Goal: Information Seeking & Learning: Learn about a topic

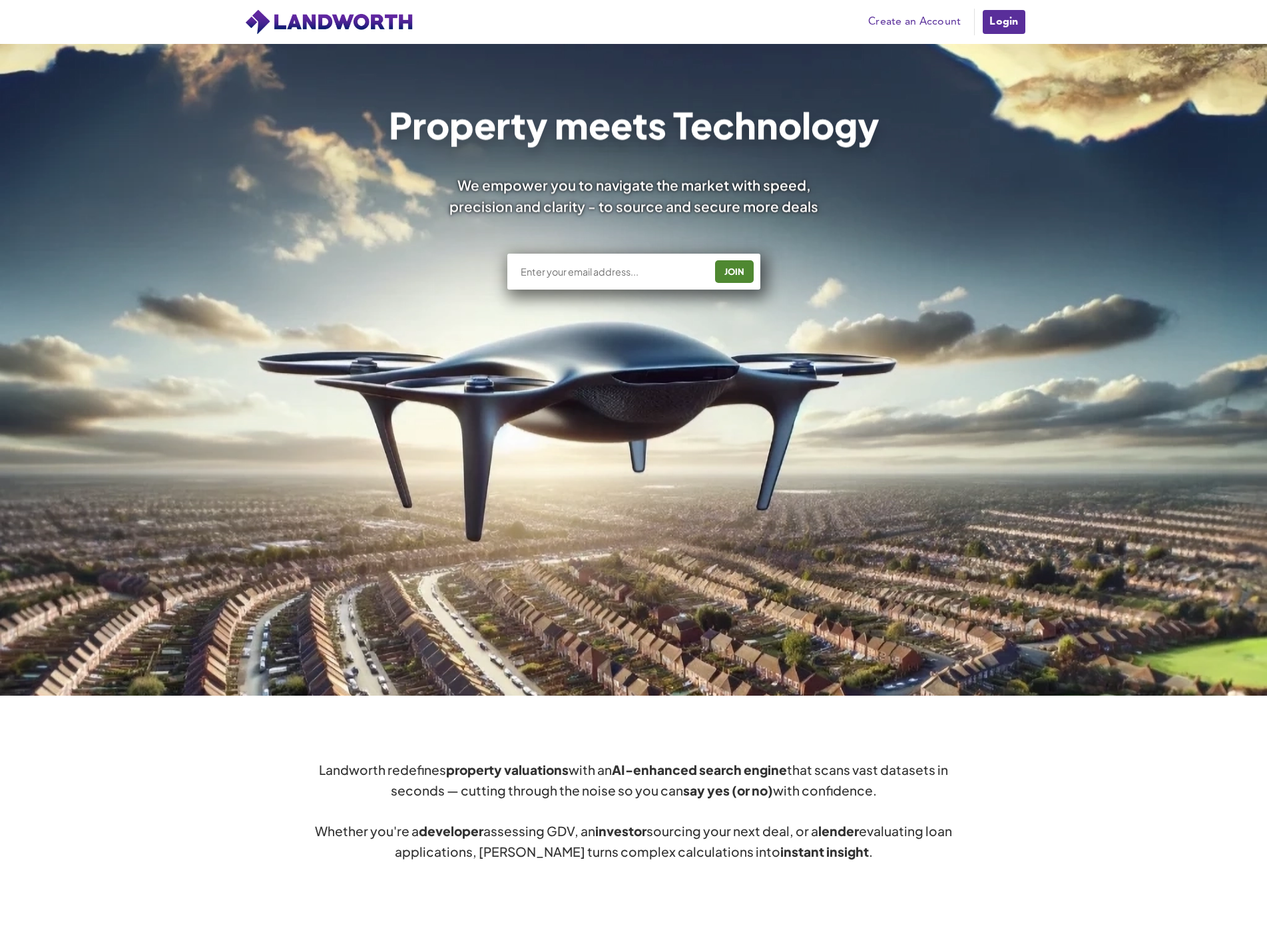
scroll to position [66, 0]
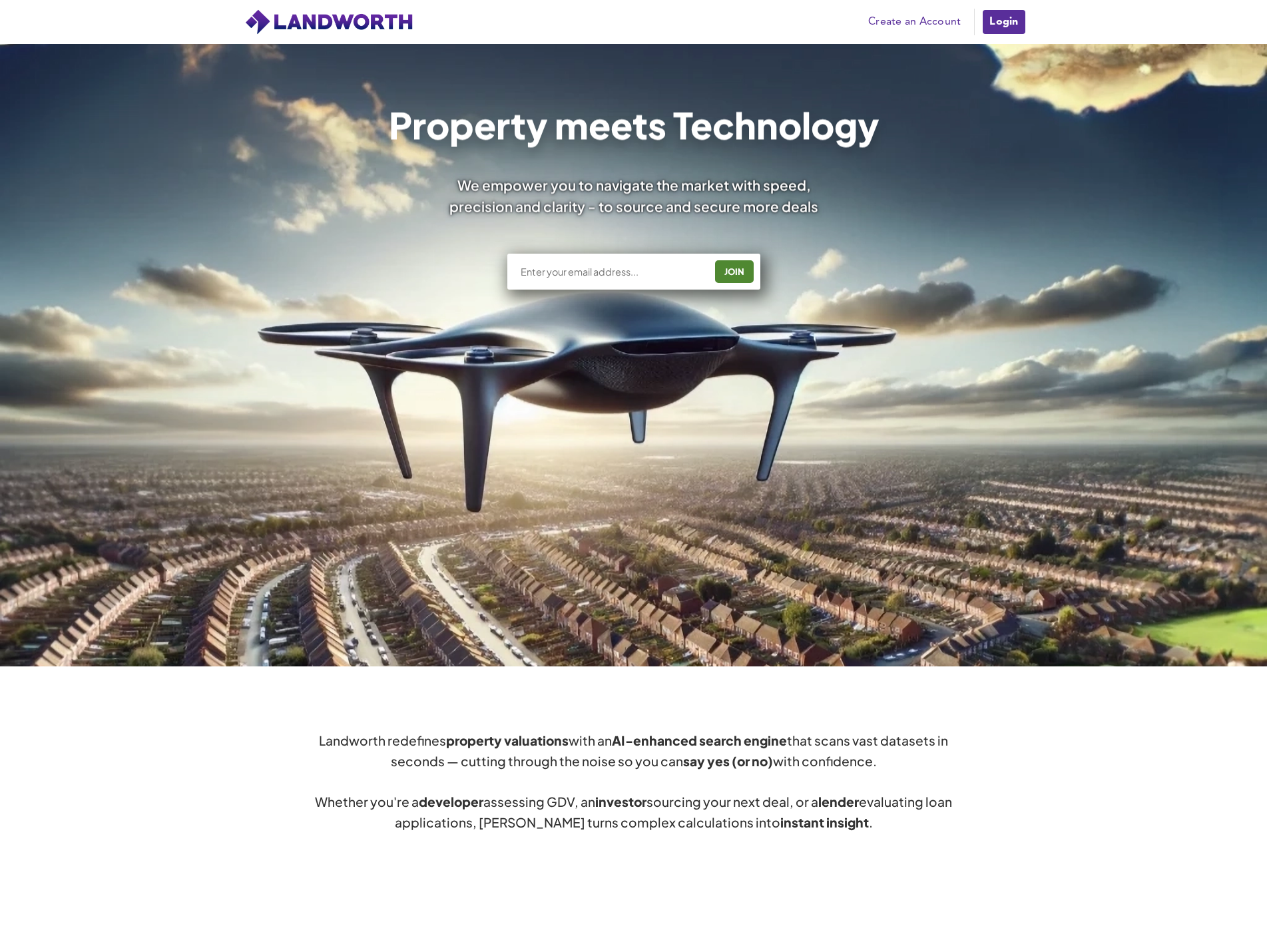
click at [1011, 25] on link "Login" at bounding box center [1003, 22] width 45 height 26
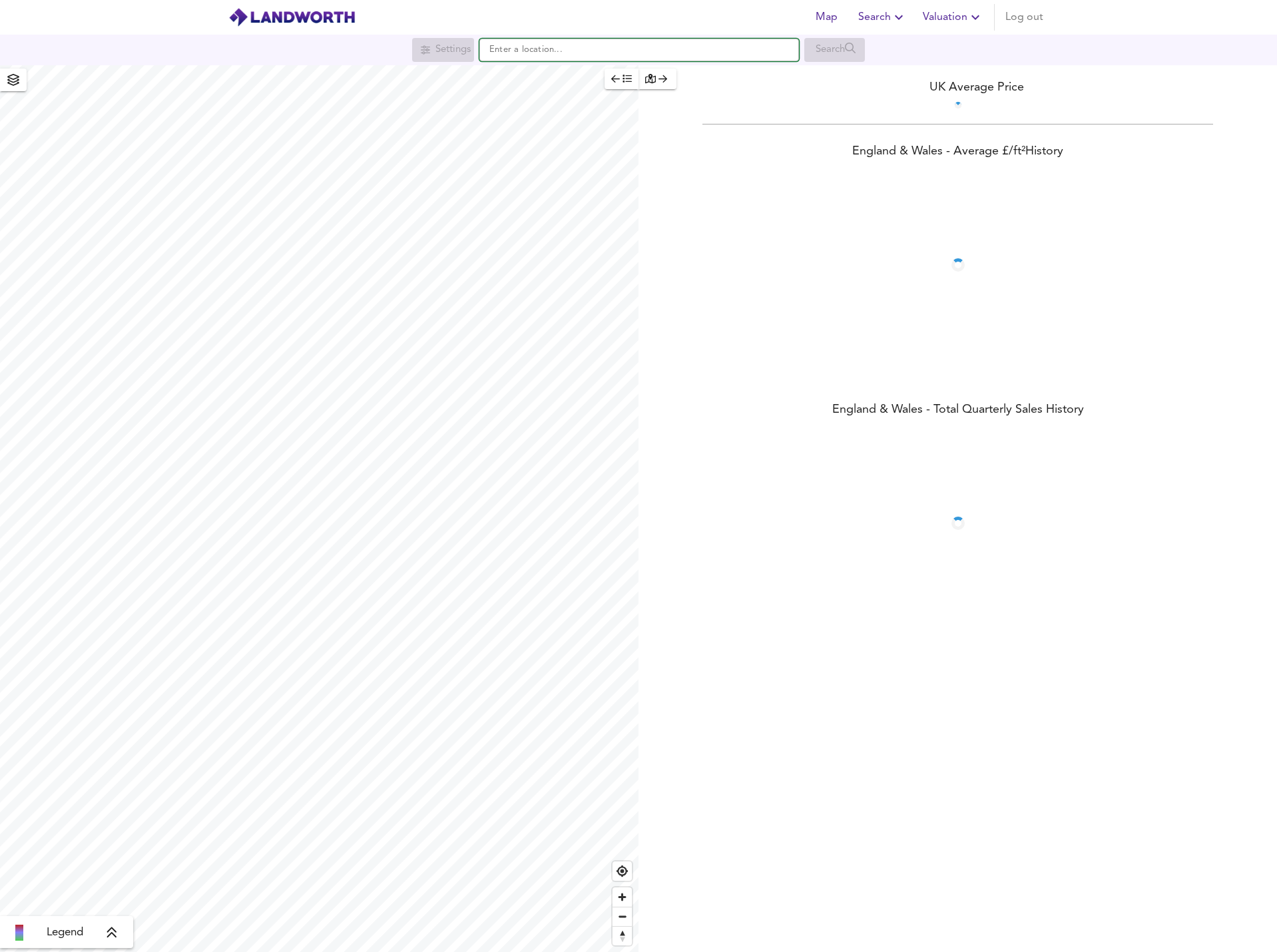
click at [608, 44] on input "text" at bounding box center [639, 49] width 319 height 22
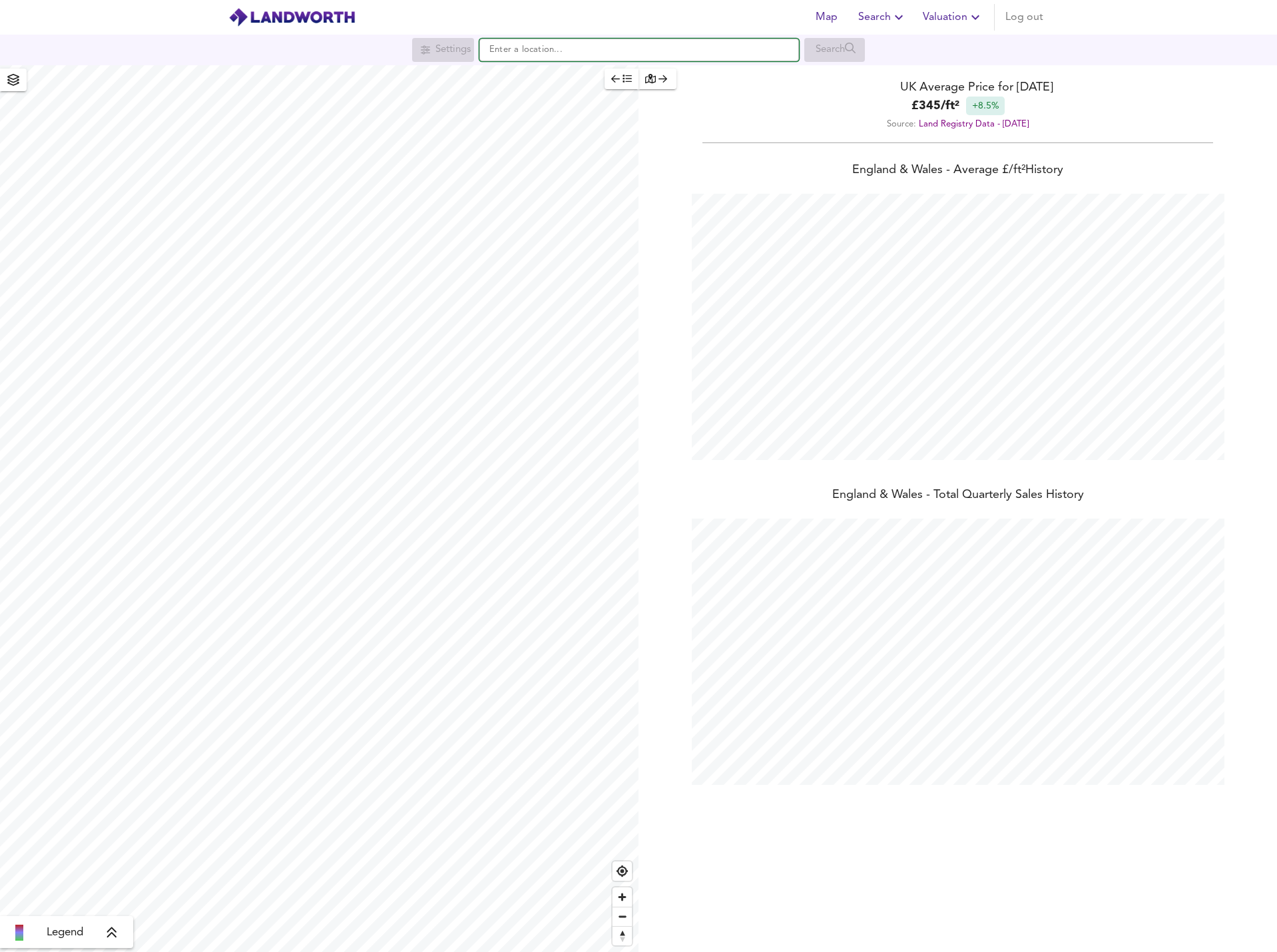
scroll to position [952, 1277]
click at [713, 57] on input "text" at bounding box center [639, 49] width 319 height 22
paste input "PE27 5ES"
click at [599, 81] on small "London Road, St. Ives" at bounding box center [591, 76] width 79 height 8
type input "London Road, St. Ives PE27 5ES"
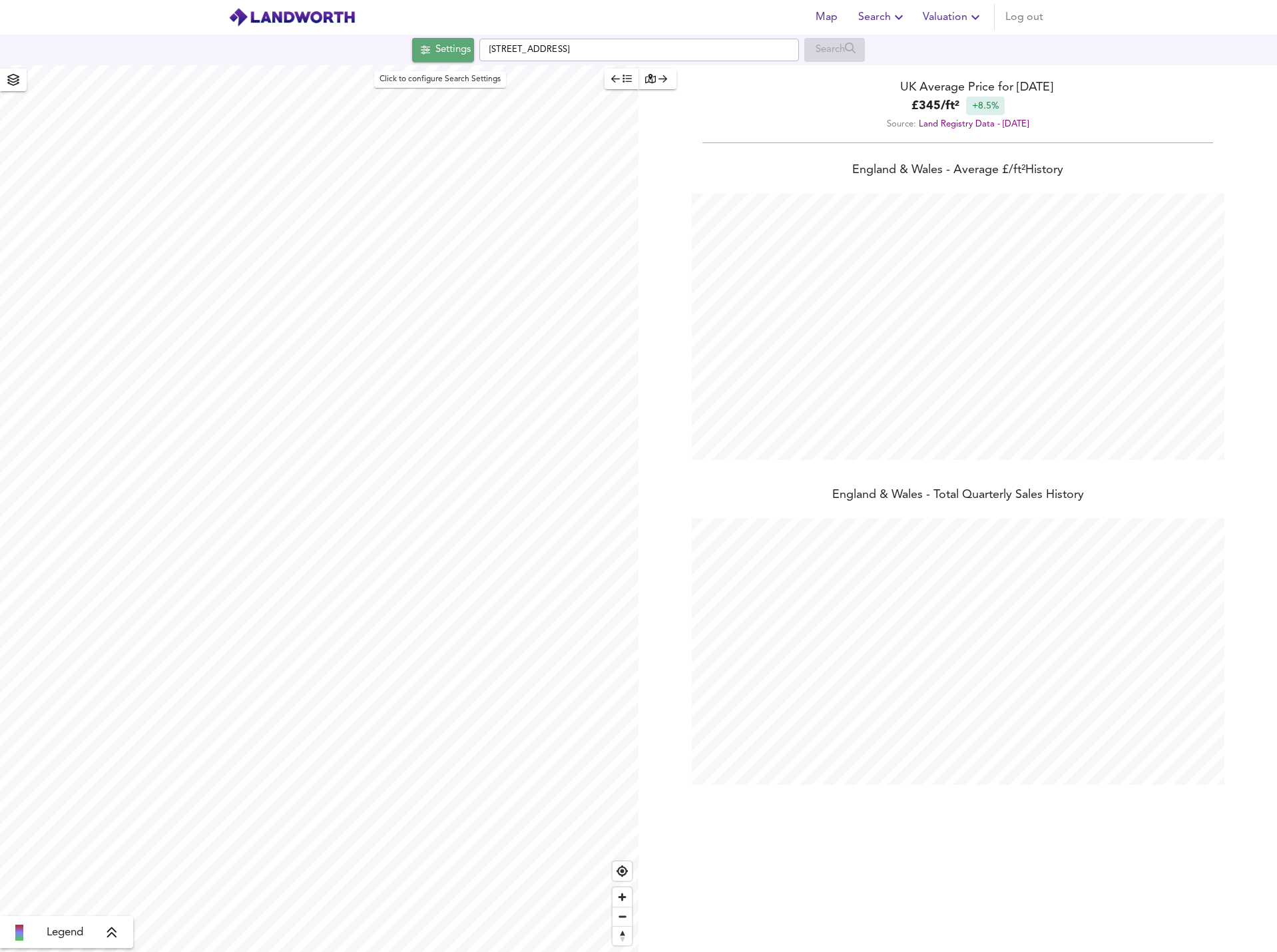
click at [450, 51] on div "Settings" at bounding box center [453, 50] width 35 height 18
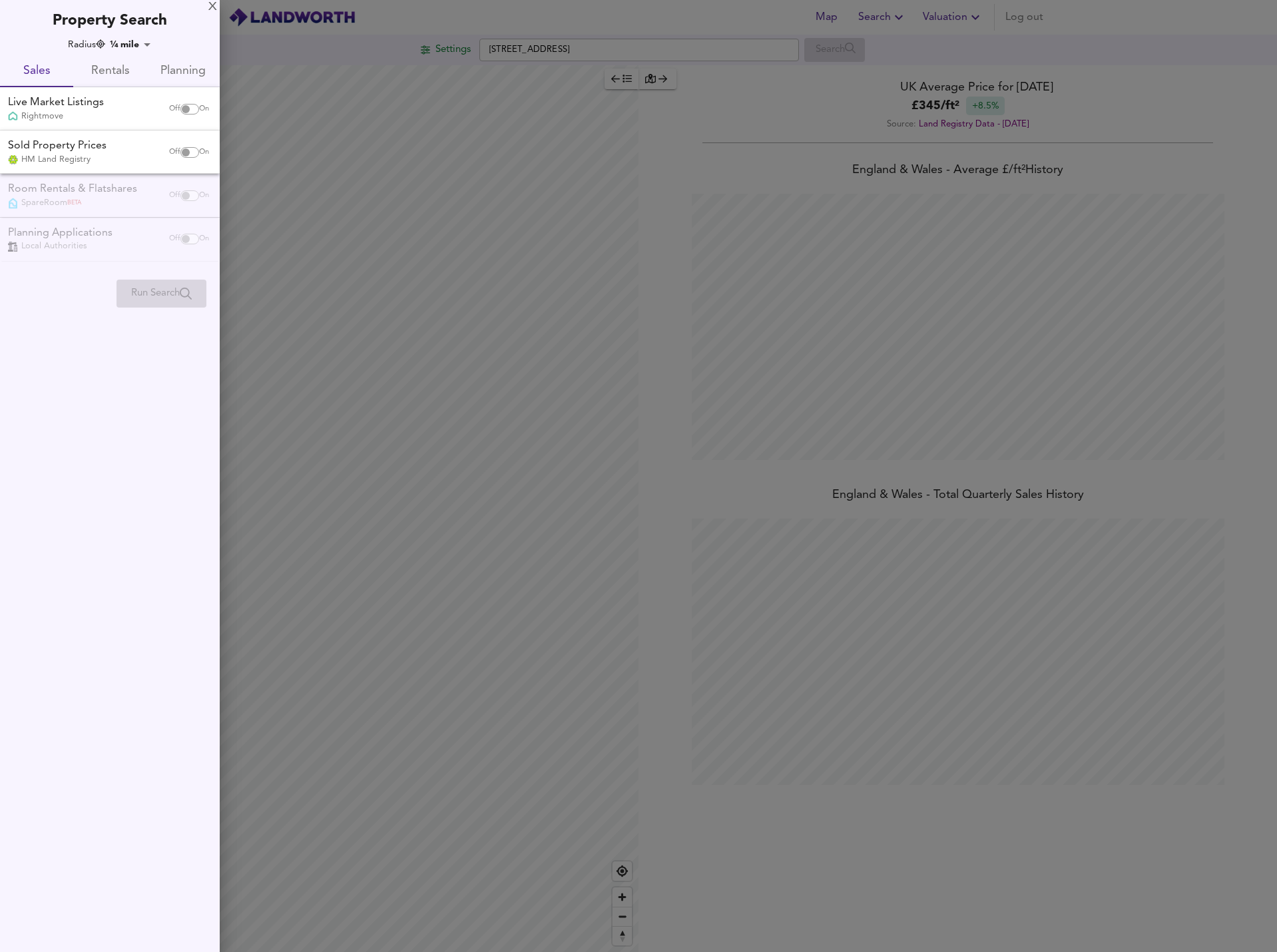
checkbox input "false"
checkbox input "true"
click at [188, 147] on input "checkbox" at bounding box center [185, 152] width 32 height 11
checkbox input "true"
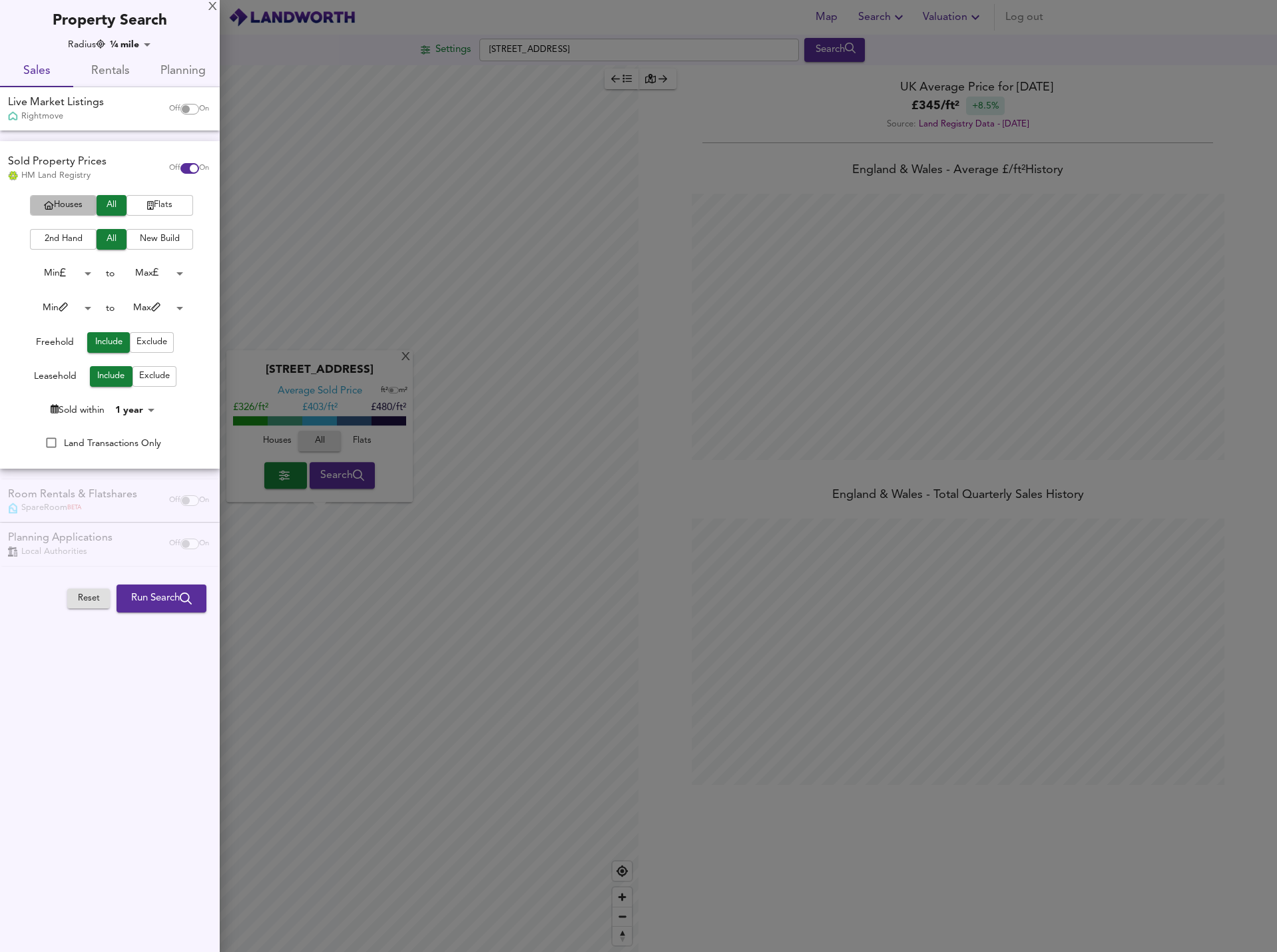
click at [83, 202] on span "Houses" at bounding box center [63, 205] width 53 height 16
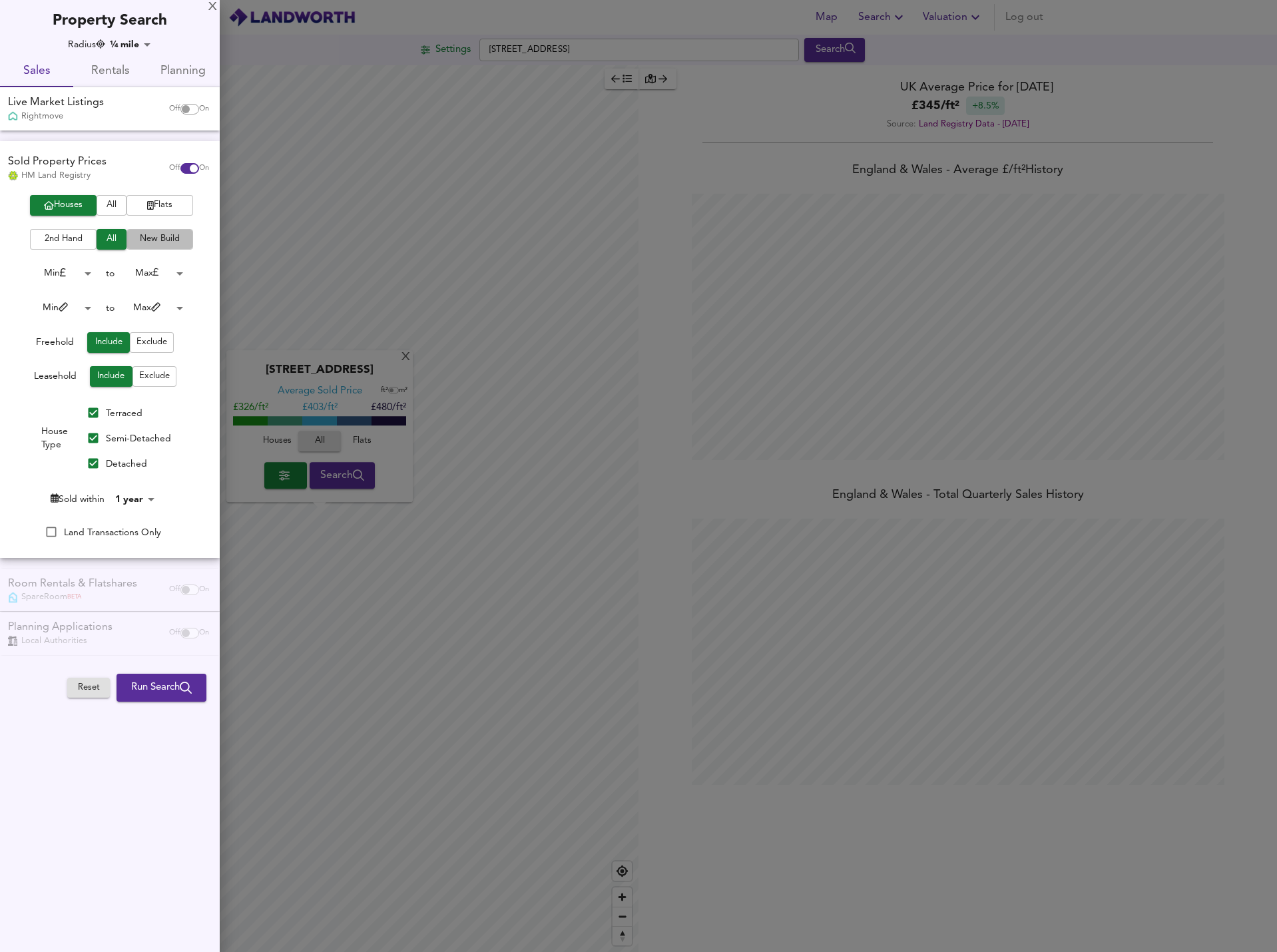
click at [176, 240] on span "New Build" at bounding box center [160, 239] width 53 height 16
click at [143, 494] on body "Map Search Valuation Log out Settings London Road, St. Ives PE27 5ES Search X L…" at bounding box center [638, 476] width 1277 height 952
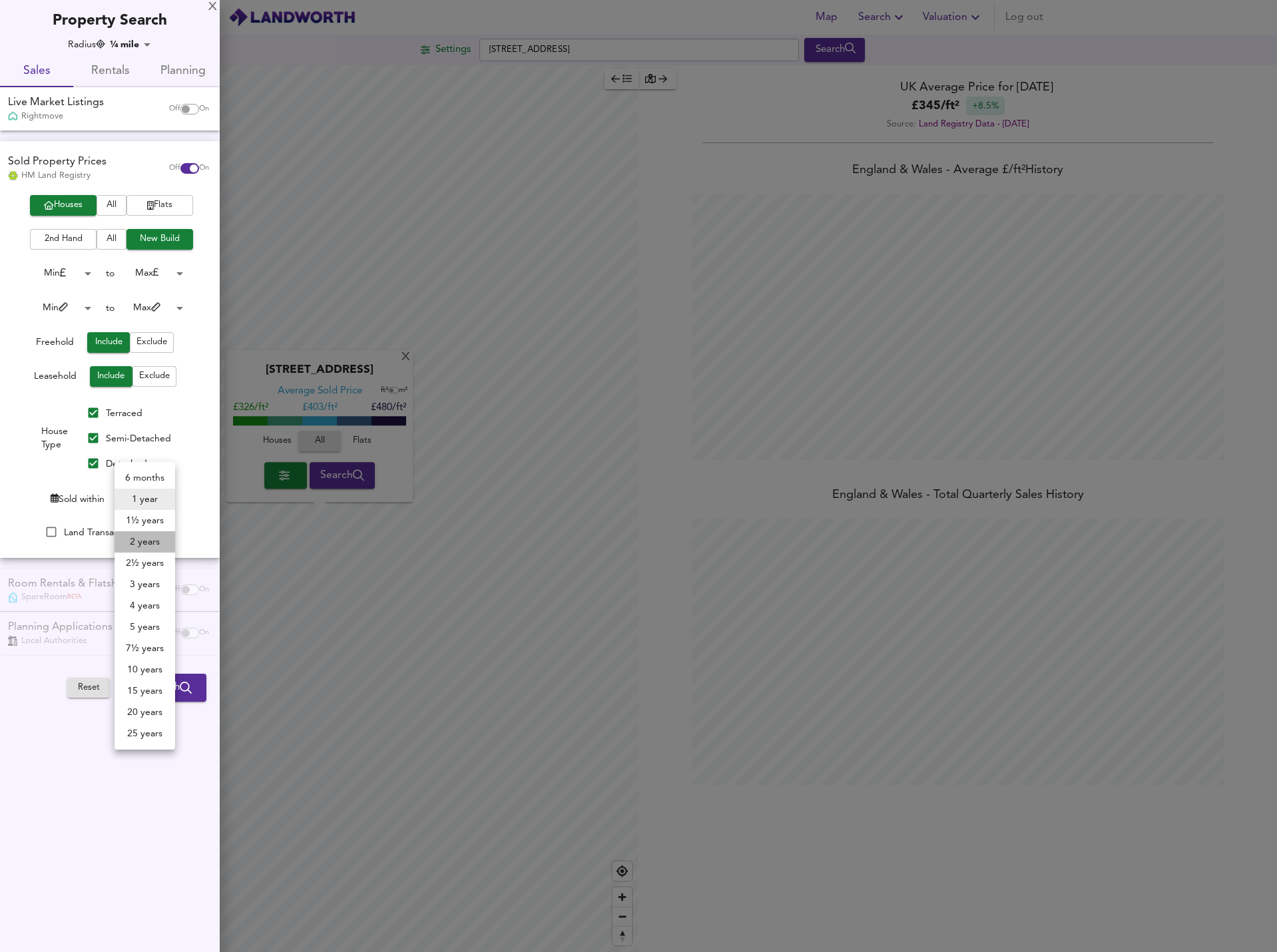
click at [147, 544] on li "2 years" at bounding box center [145, 541] width 61 height 21
type input "24"
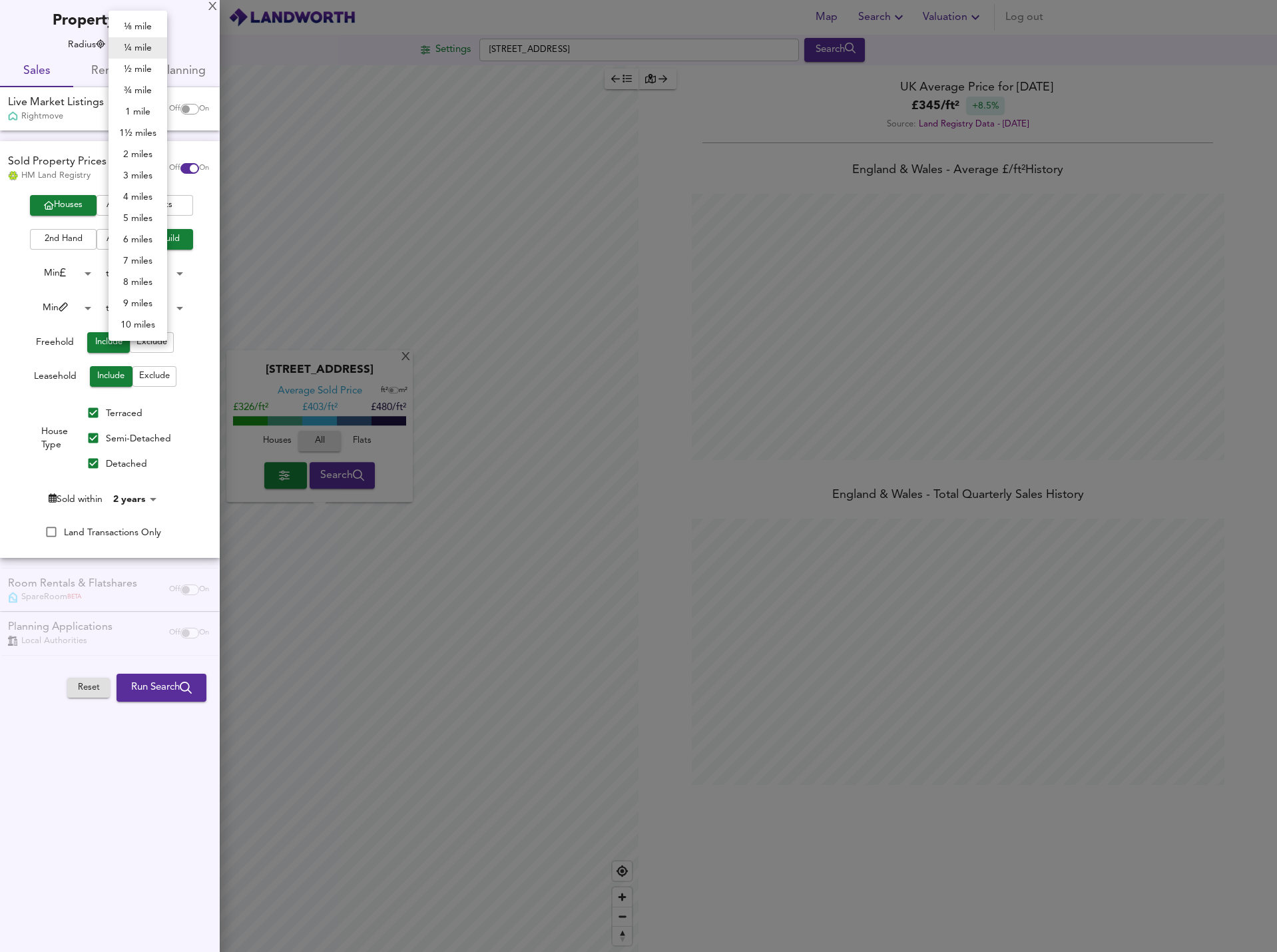
click at [131, 49] on body "Map Search Valuation Log out Settings London Road, St. Ives PE27 5ES Search X L…" at bounding box center [638, 476] width 1277 height 952
click at [147, 172] on li "3 miles" at bounding box center [137, 175] width 59 height 21
type input "4827"
click at [153, 687] on span "Run Search" at bounding box center [162, 688] width 61 height 18
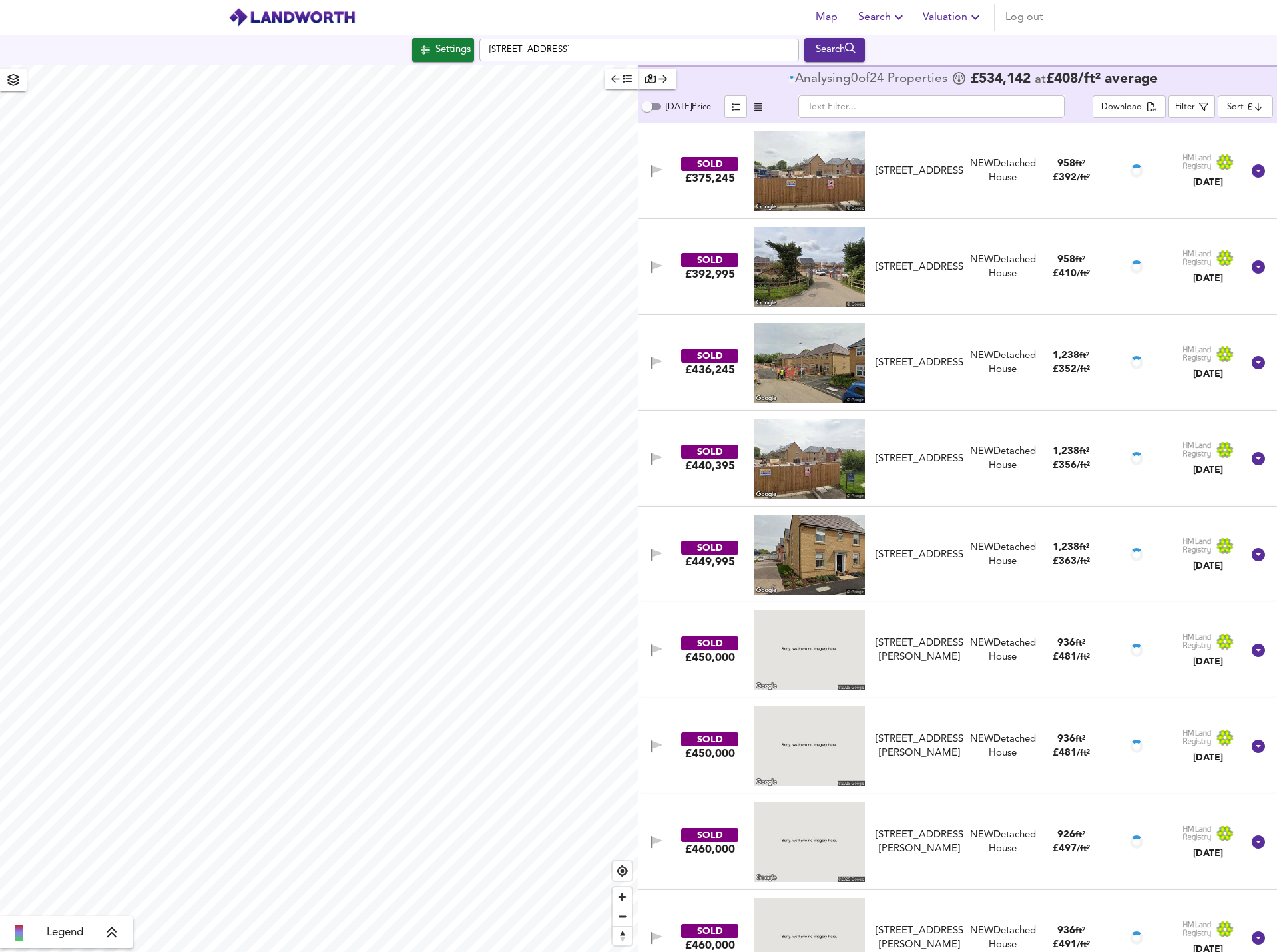
drag, startPoint x: 1135, startPoint y: 46, endPoint x: 1135, endPoint y: 54, distance: 8.0
click at [1135, 46] on div "Settings London Road, St. Ives PE27 5ES Search" at bounding box center [638, 49] width 1277 height 24
click at [1052, 55] on div "Settings London Road, St. Ives PE27 5ES Search" at bounding box center [638, 49] width 1277 height 24
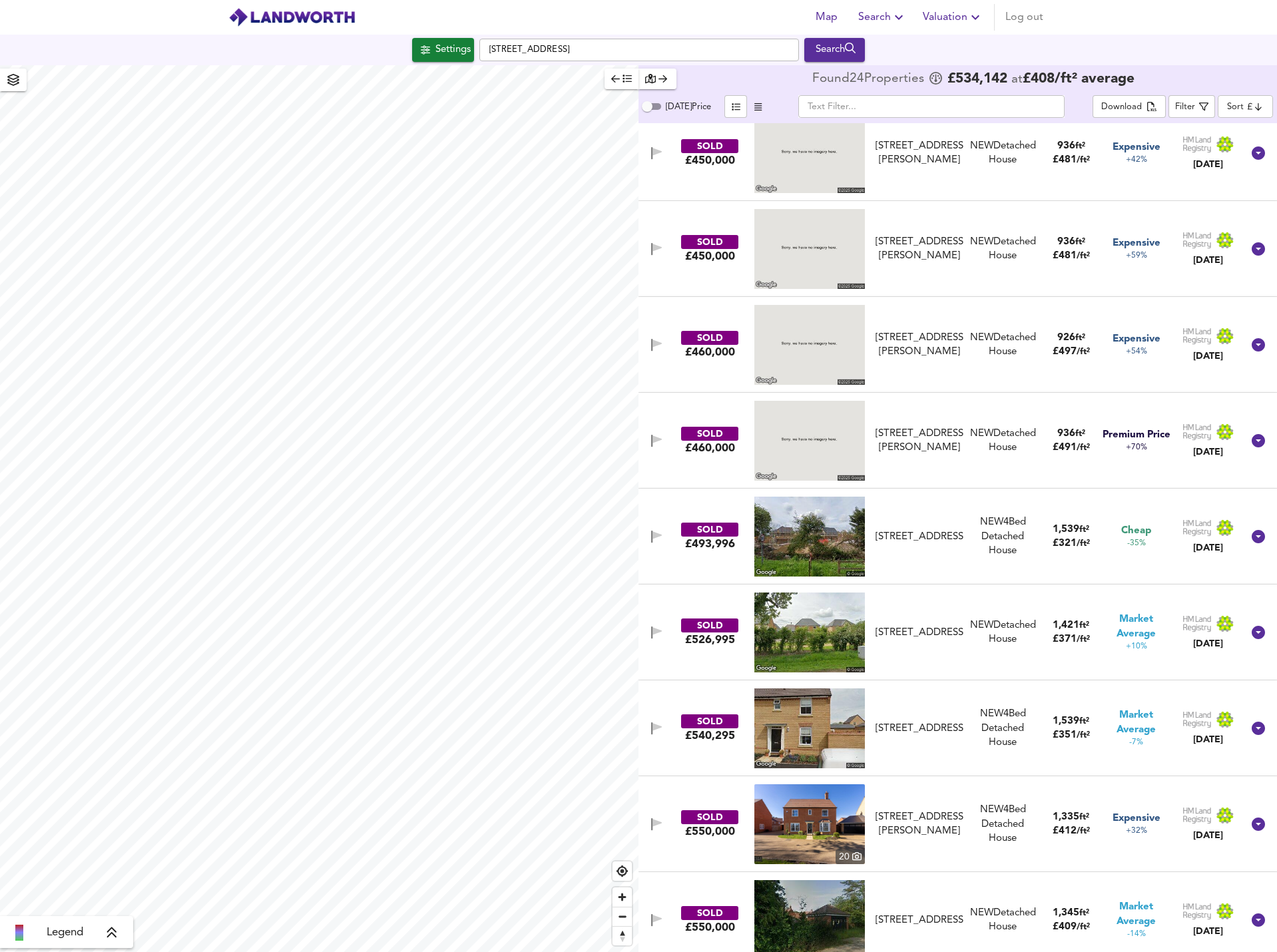
scroll to position [532, 0]
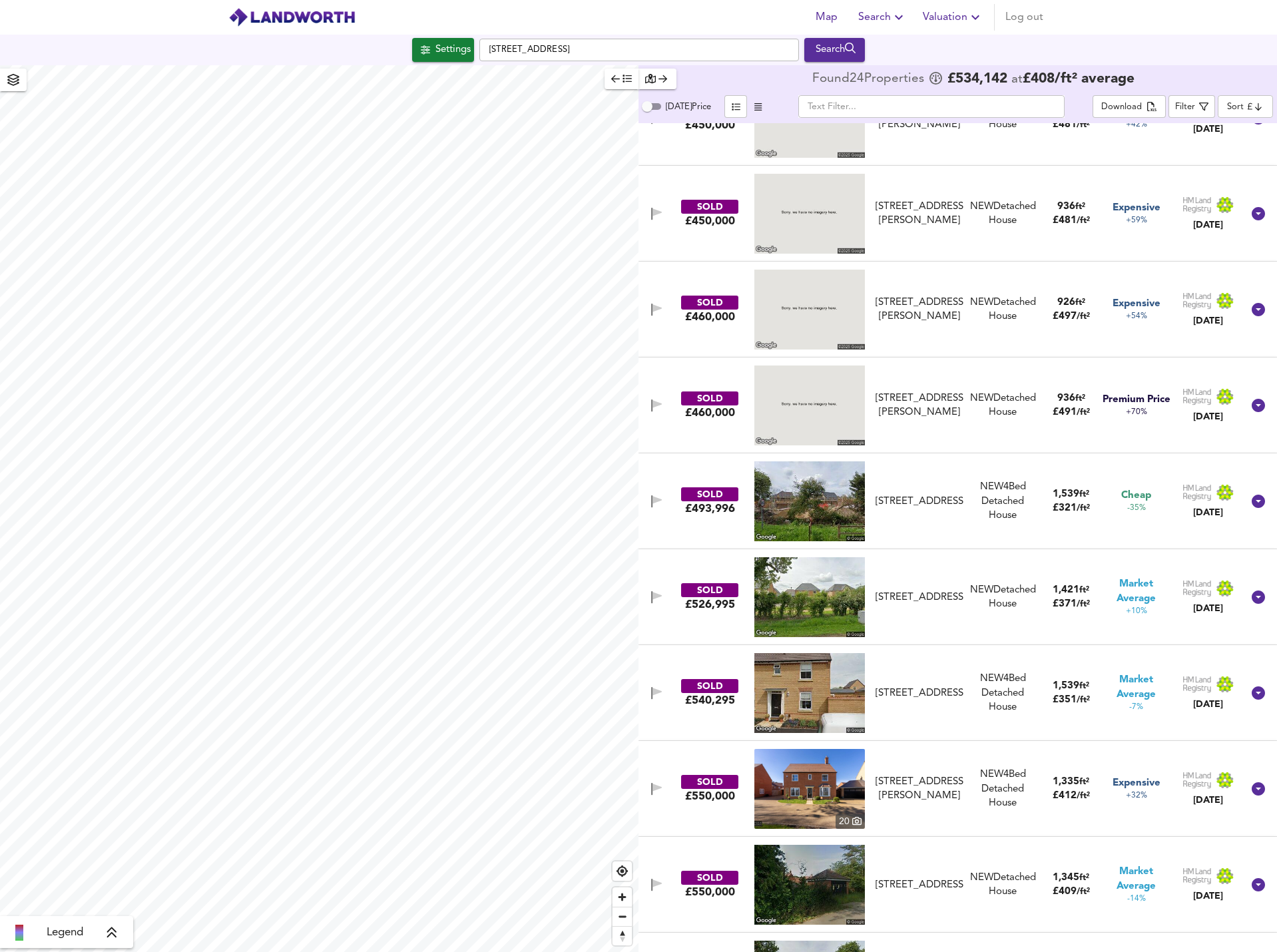
click at [1247, 102] on body "Map Search Valuation Log out Settings London Road, St. Ives PE27 5ES Search Leg…" at bounding box center [638, 476] width 1277 height 952
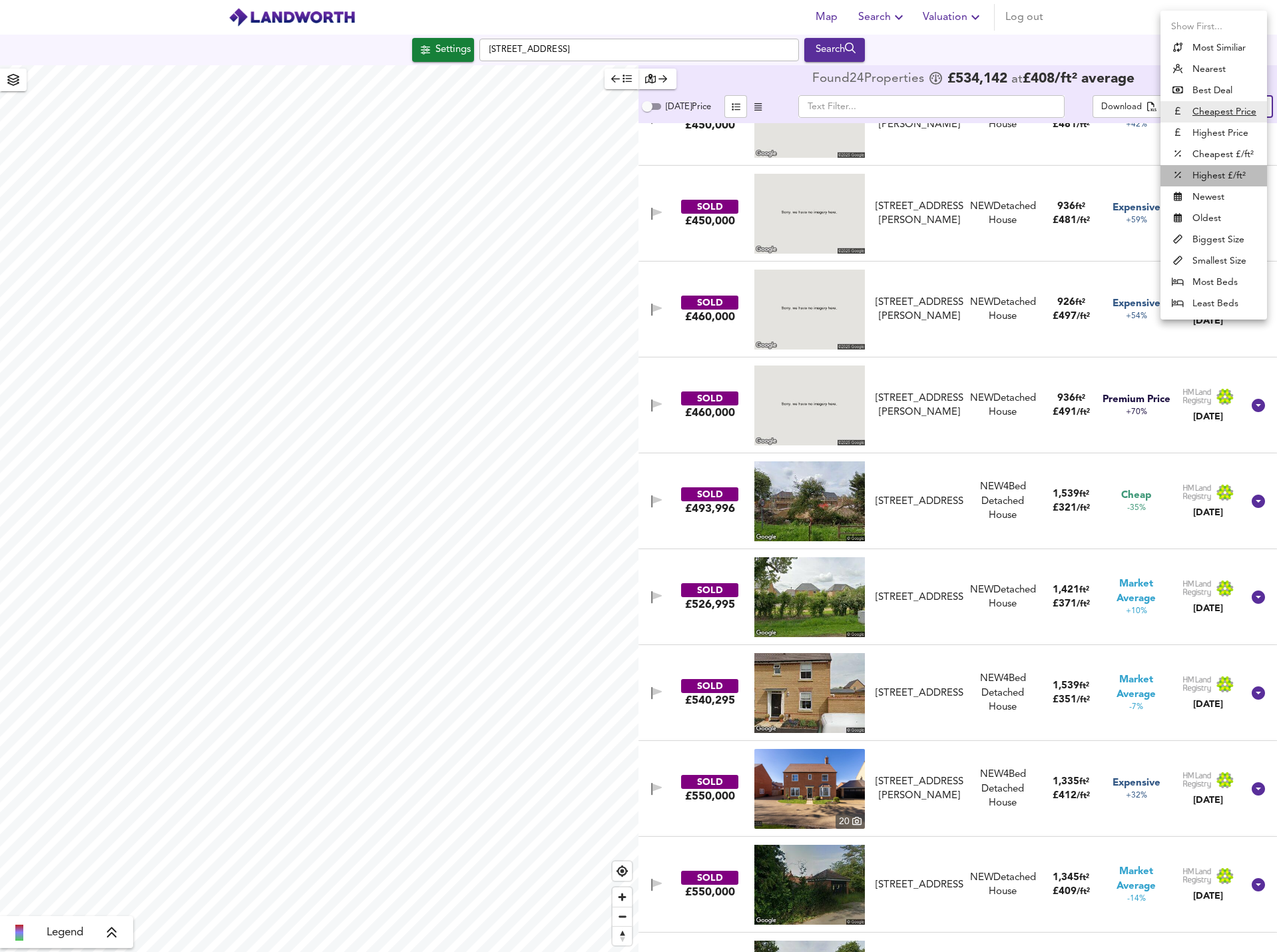
click at [1228, 170] on li "Highest £/ft²" at bounding box center [1213, 175] width 106 height 21
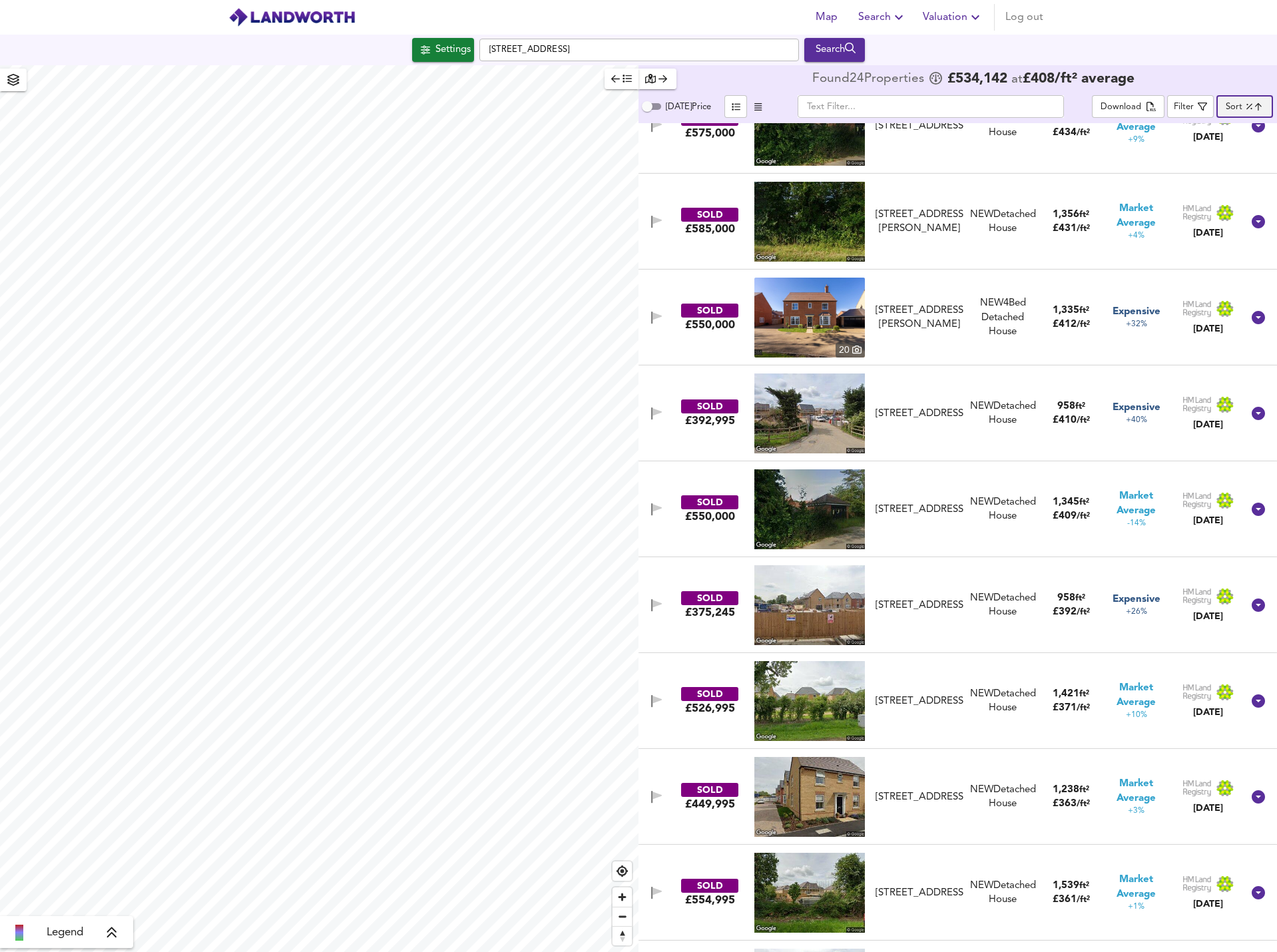
scroll to position [932, 0]
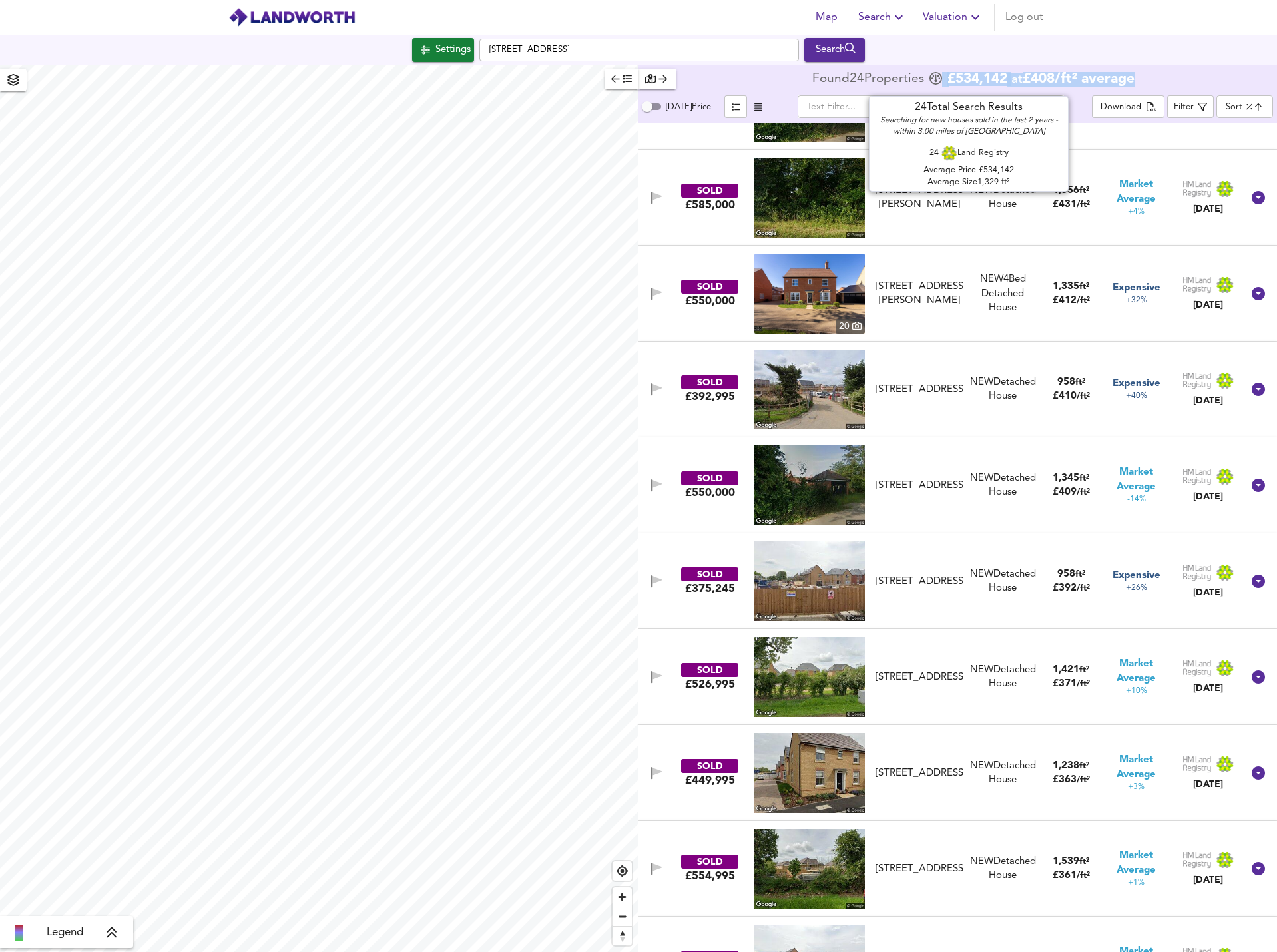
drag, startPoint x: 1182, startPoint y: 76, endPoint x: 942, endPoint y: 78, distance: 240.0
click at [942, 78] on div "Found 24 Propert ies £ 534,142 at £ 408 / ft² average" at bounding box center [958, 79] width 639 height 28
copy div "£ 534,142 at £ 408 / ft² average"
click at [826, 761] on img at bounding box center [809, 773] width 110 height 80
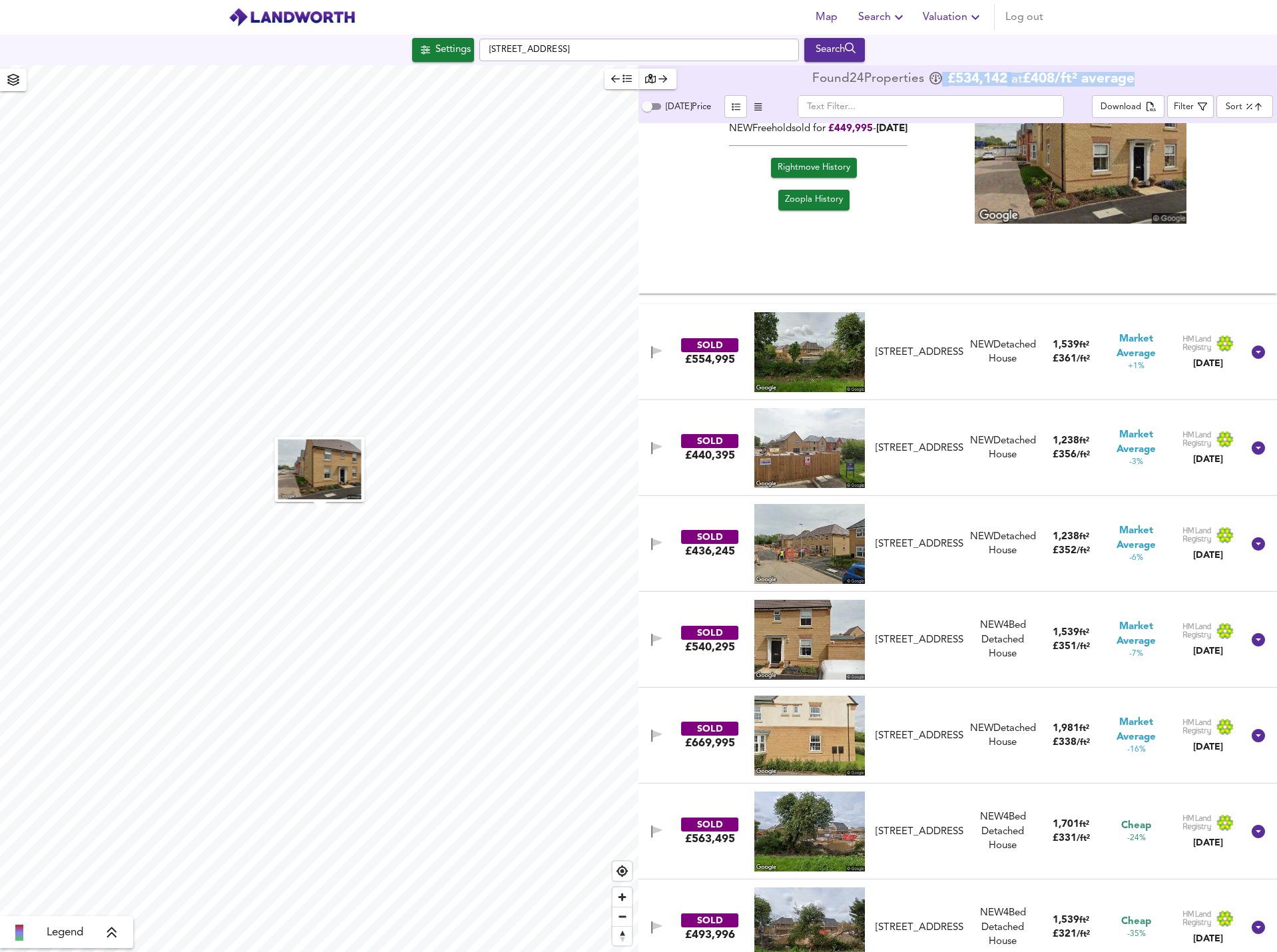
scroll to position [1863, 0]
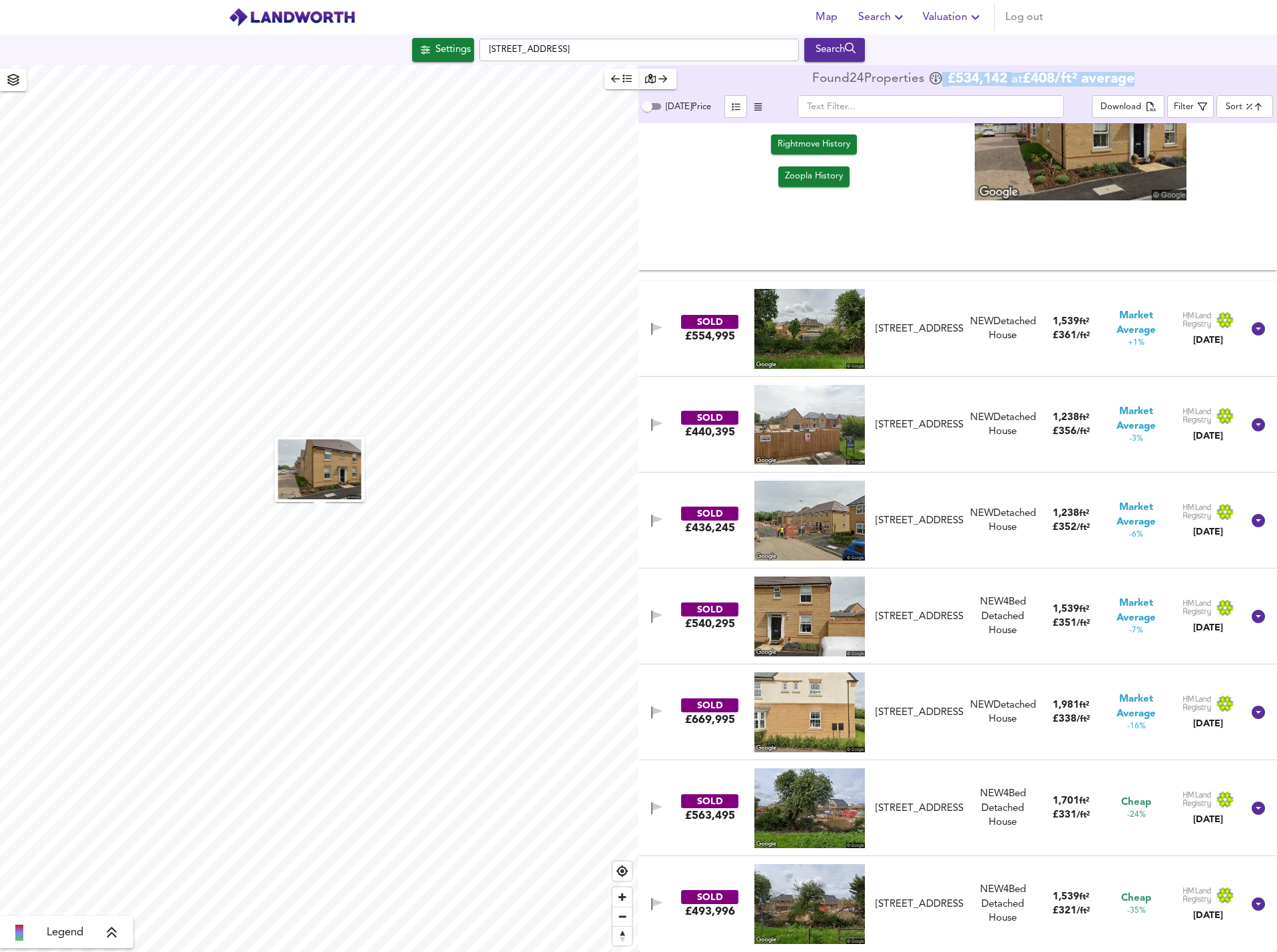
click at [416, 45] on span "Settings" at bounding box center [443, 50] width 55 height 18
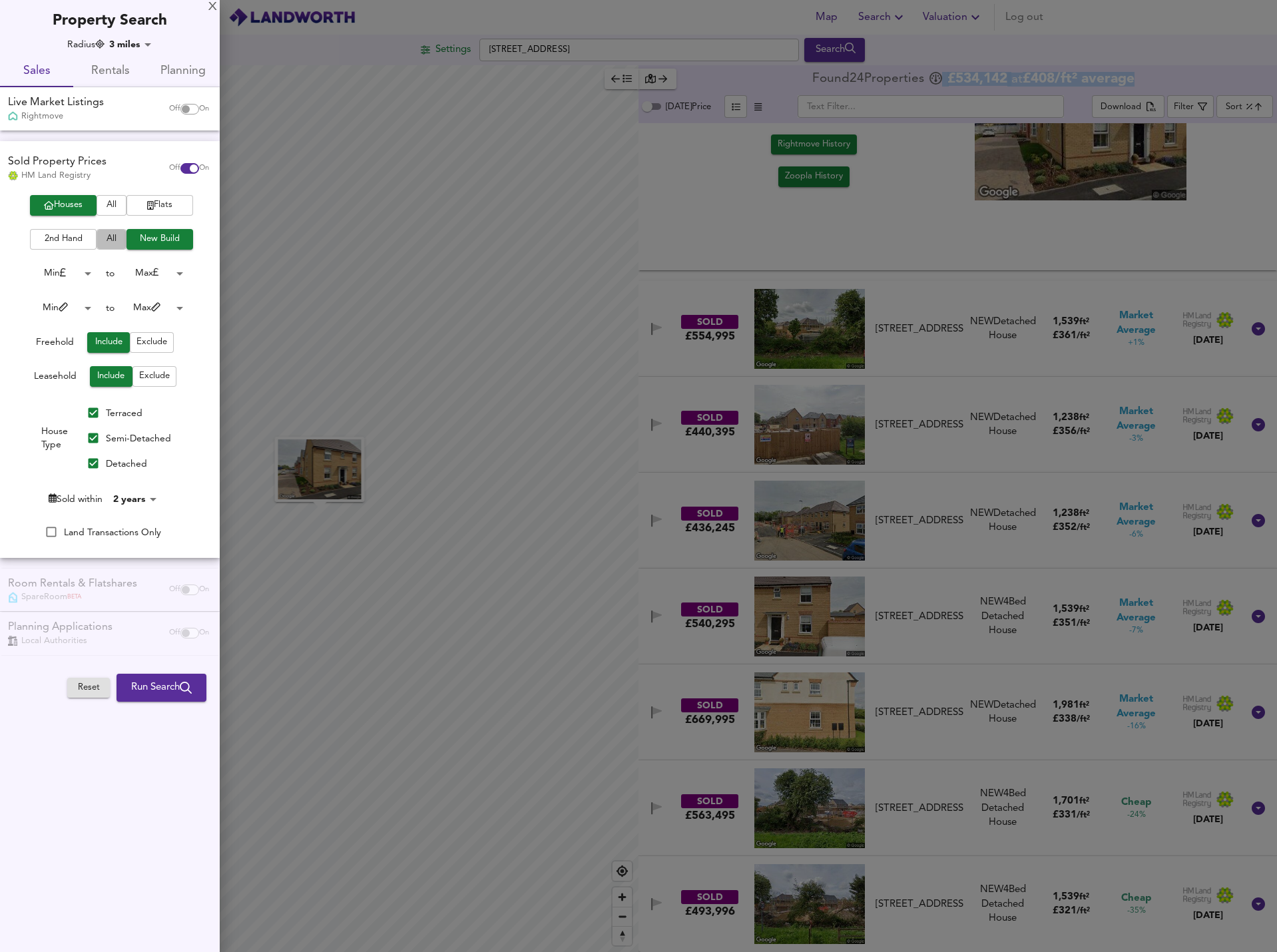
click at [120, 237] on button "All" at bounding box center [112, 239] width 30 height 21
click at [170, 693] on span "Run Search" at bounding box center [162, 688] width 61 height 18
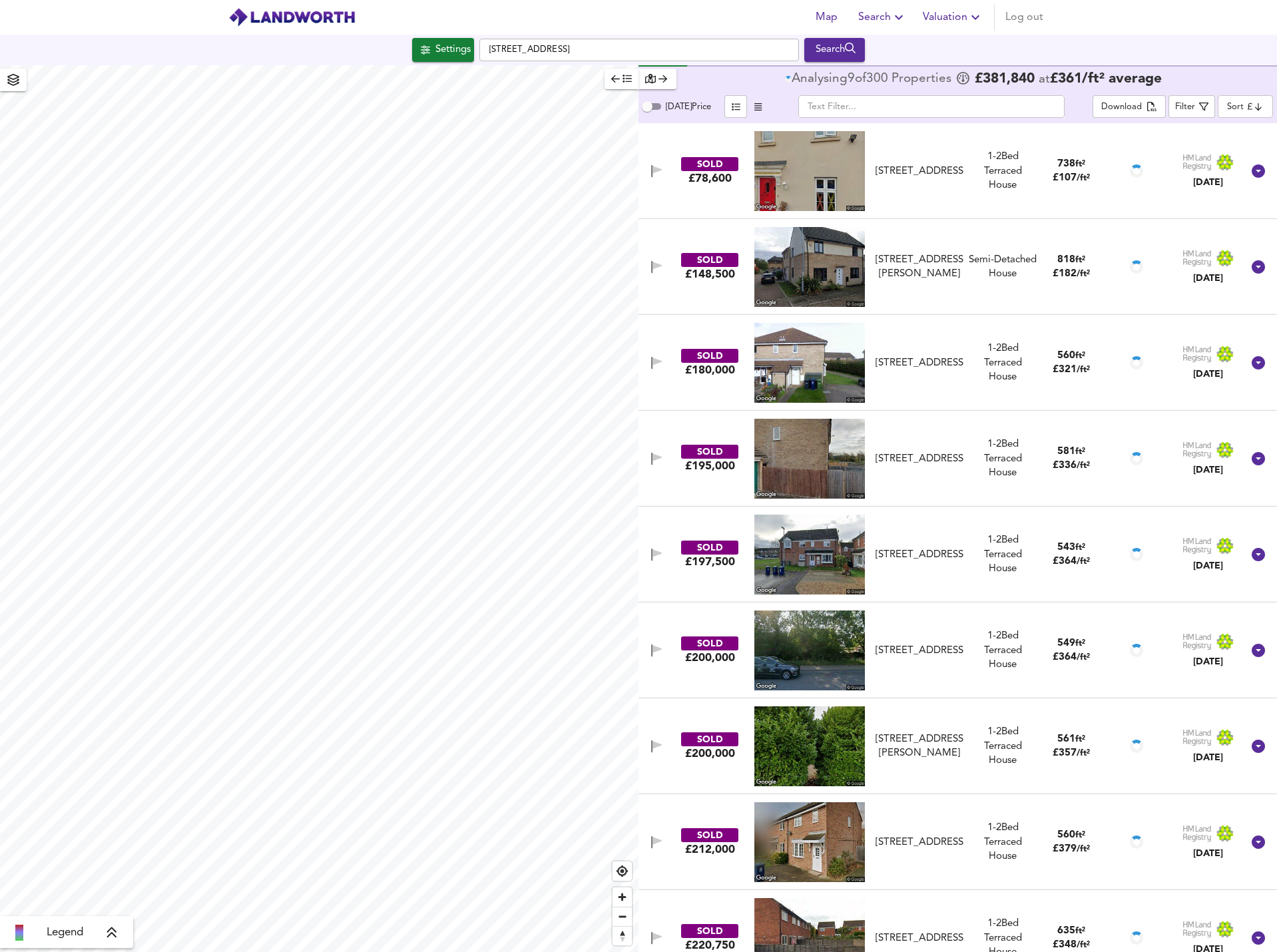
drag, startPoint x: 1048, startPoint y: 32, endPoint x: 1232, endPoint y: 109, distance: 199.5
click at [1048, 32] on div "Map Search Valuation Log out" at bounding box center [639, 17] width 853 height 33
click at [1232, 109] on body "Map Search Valuation Log out Settings London Road, St. Ives PE27 5ES Search Leg…" at bounding box center [638, 476] width 1277 height 952
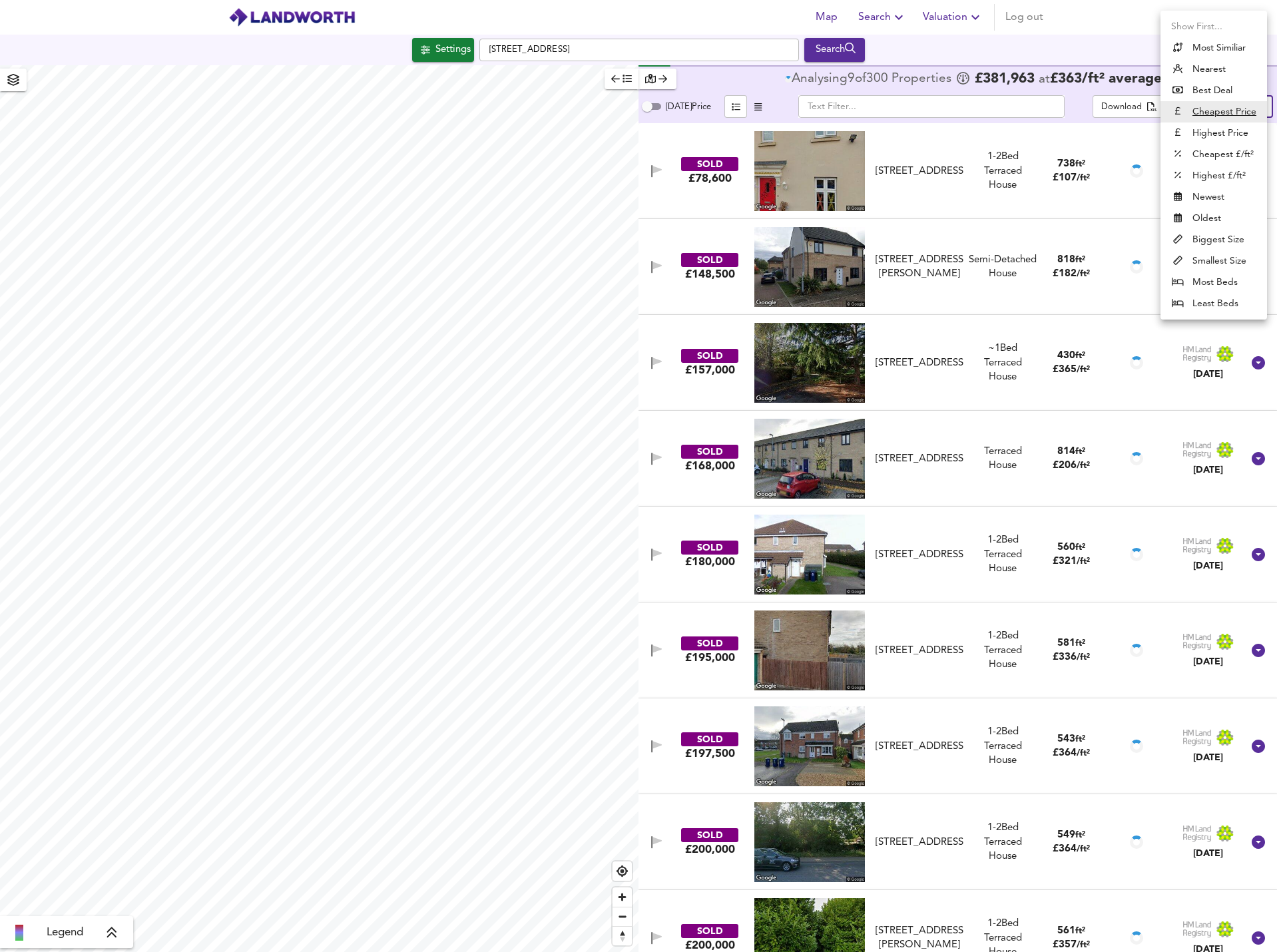
click at [1214, 135] on li "Highest Price" at bounding box center [1213, 133] width 106 height 21
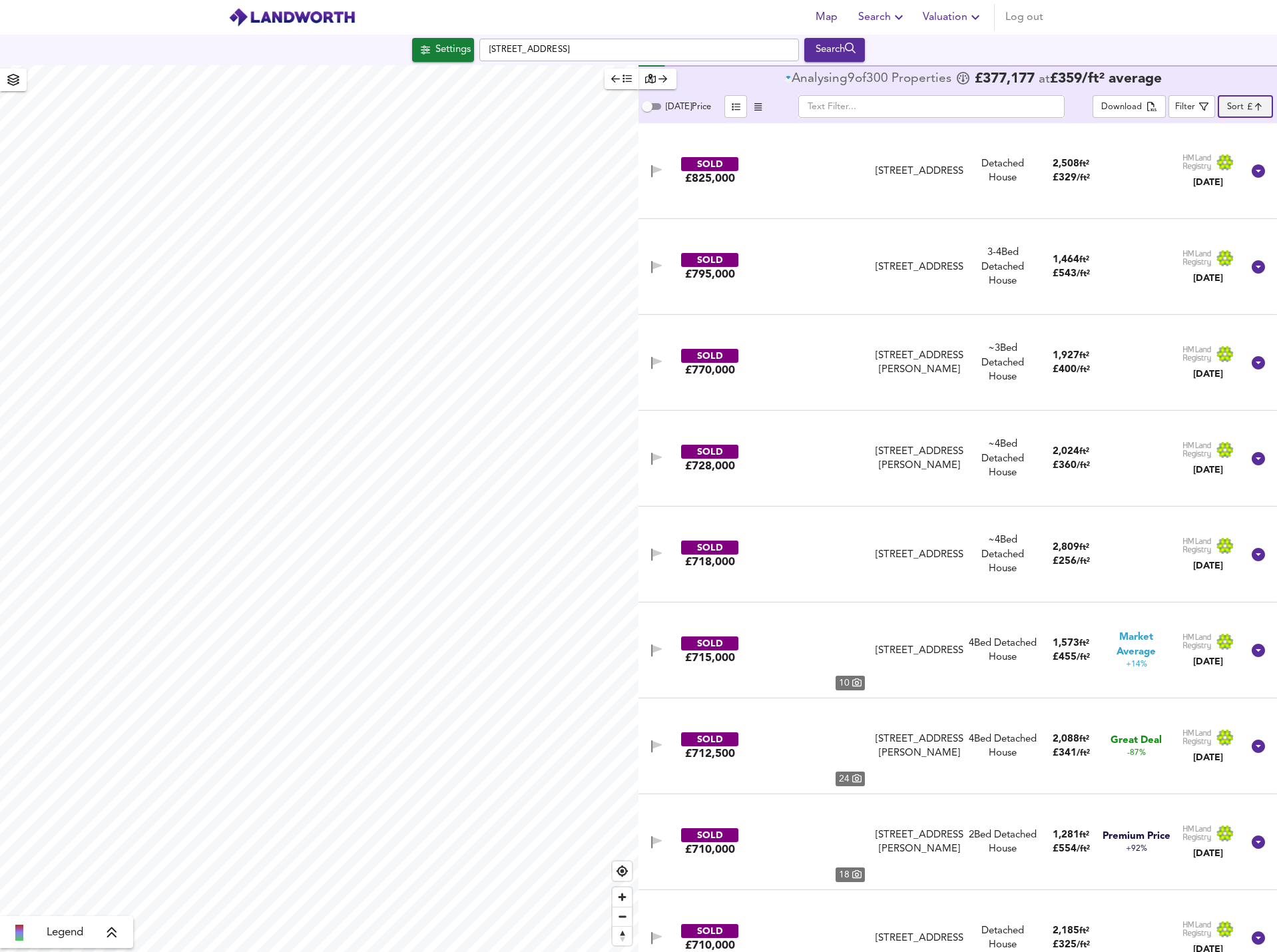
type input "expensive"
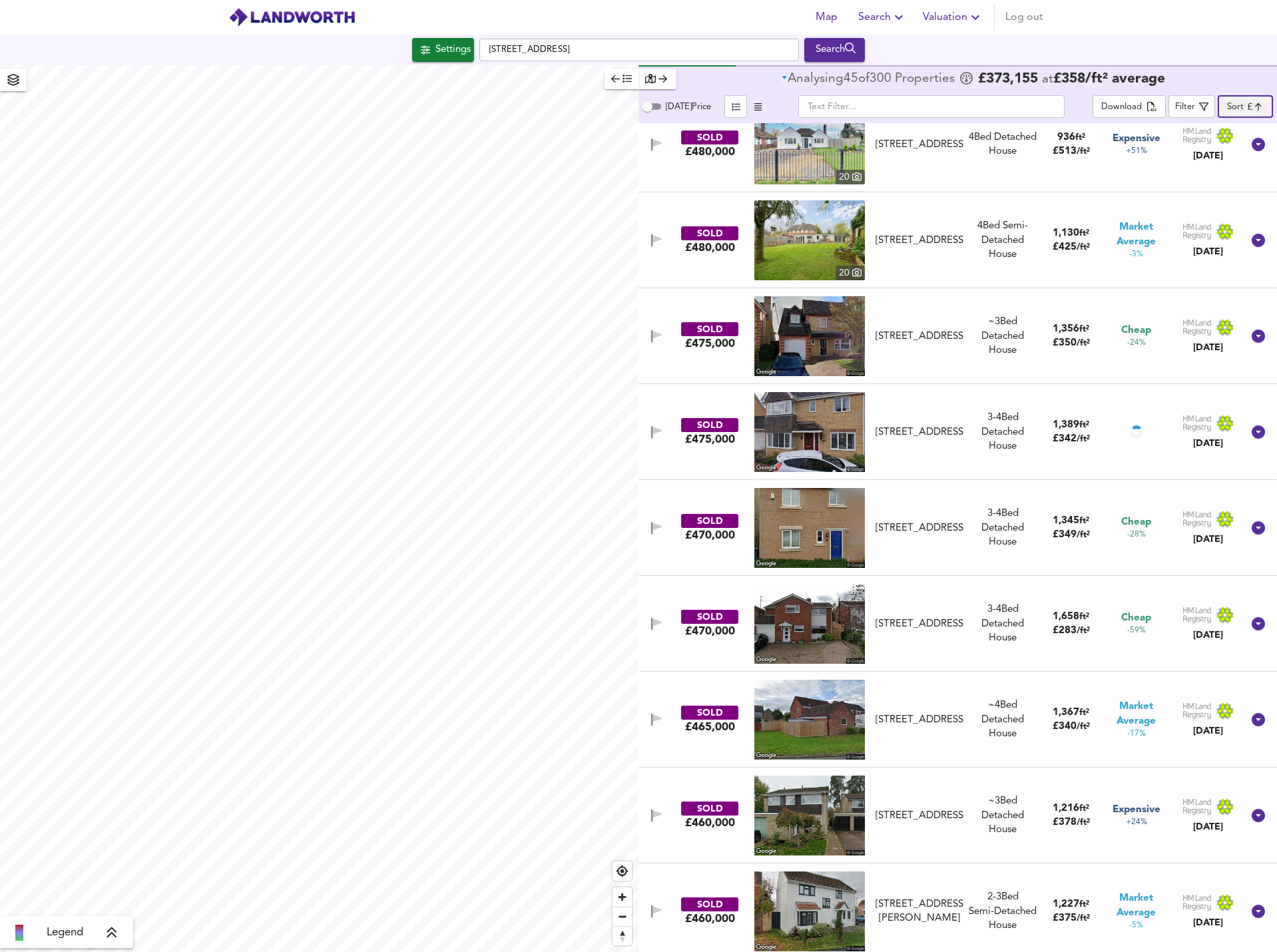
scroll to position [5901, 0]
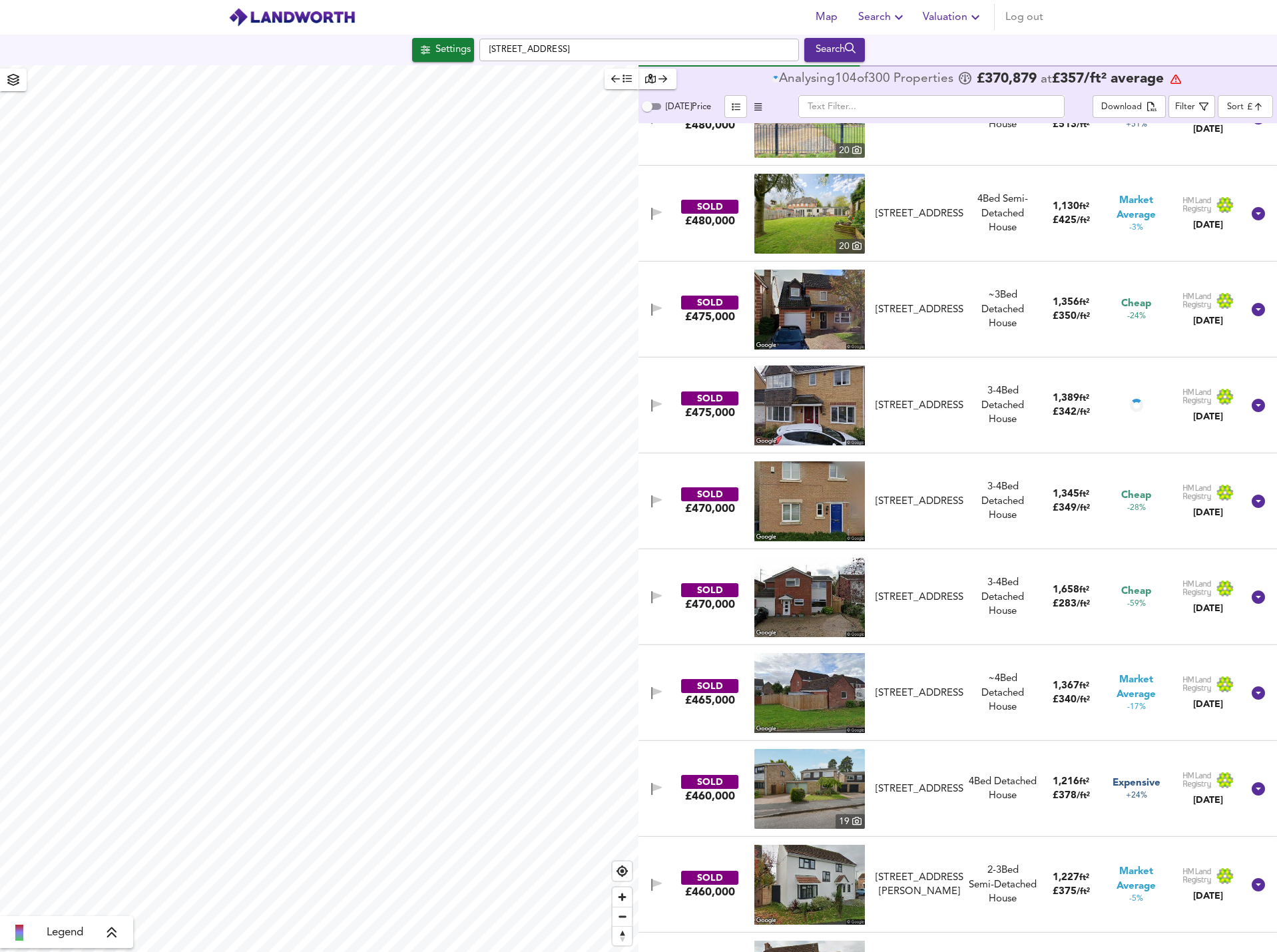
drag, startPoint x: 853, startPoint y: 874, endPoint x: 842, endPoint y: 878, distance: 11.7
click at [913, 894] on div "1 Van Dyke Place, PE27 3HD" at bounding box center [920, 885] width 88 height 28
click at [916, 884] on div "1 Van Dyke Place, PE27 3HD" at bounding box center [920, 885] width 88 height 28
click at [842, 878] on img at bounding box center [809, 885] width 110 height 80
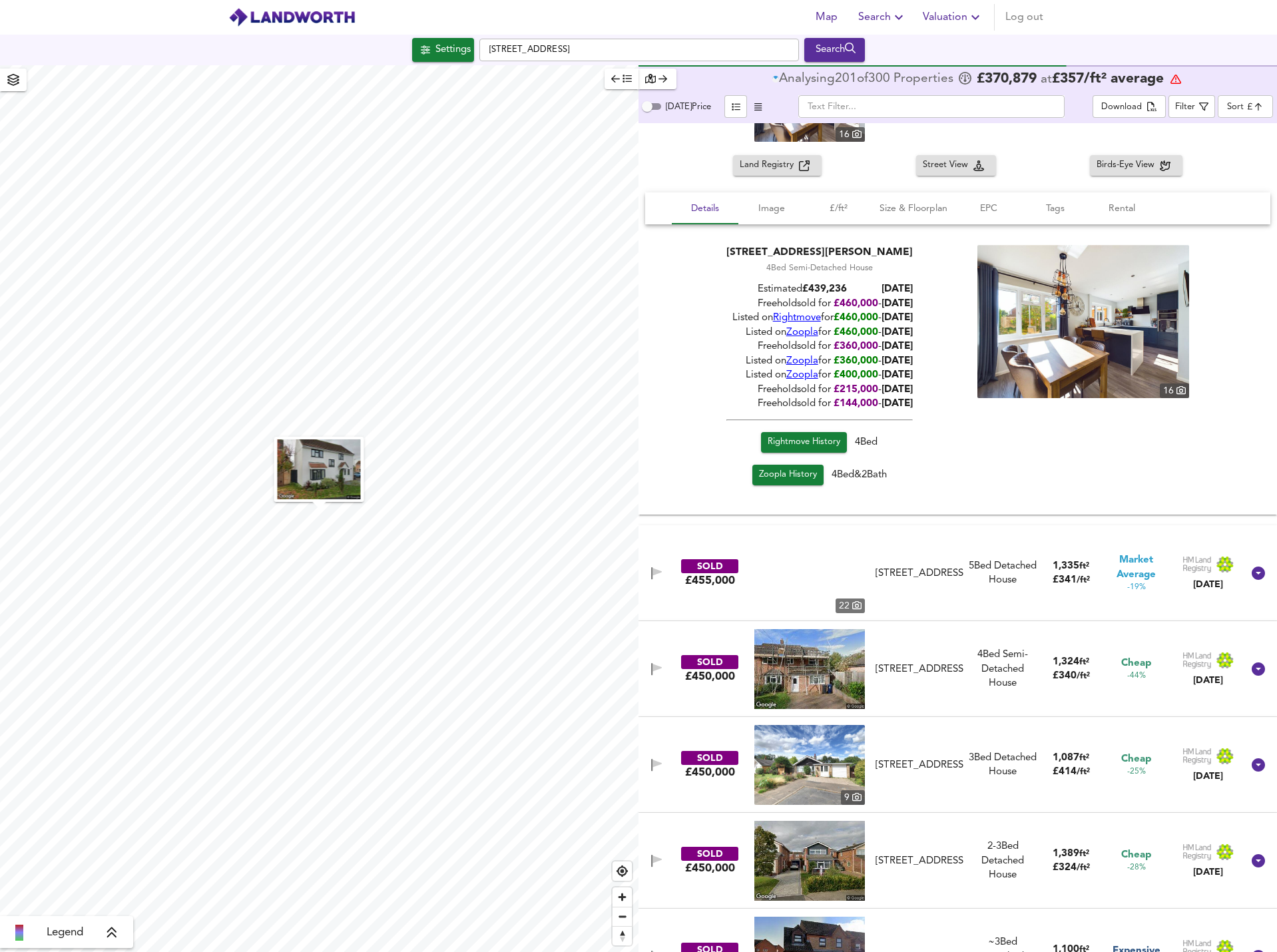
scroll to position [6767, 0]
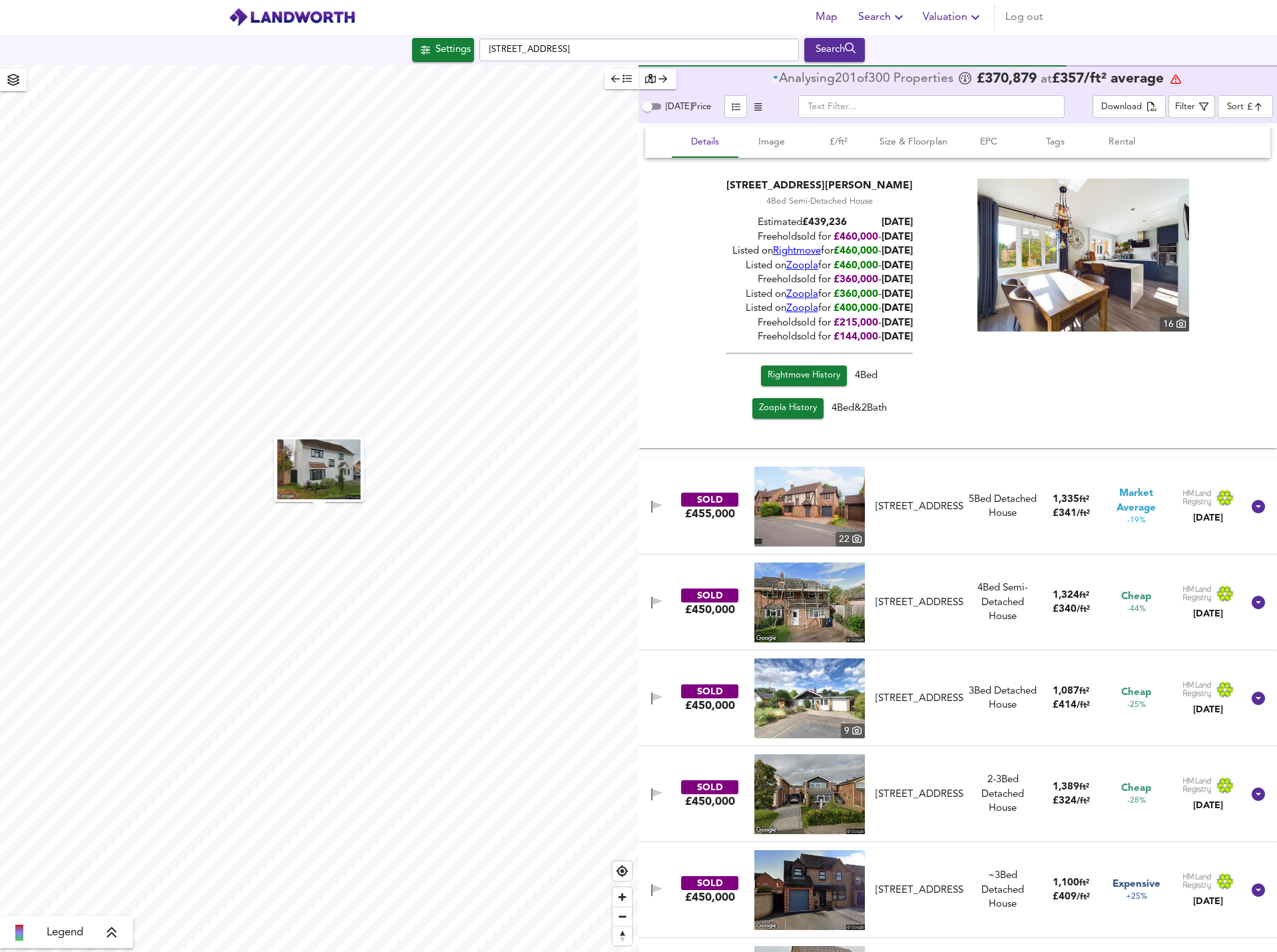
click at [899, 788] on div "13 Wheatfields, PE27 3YD" at bounding box center [920, 794] width 88 height 14
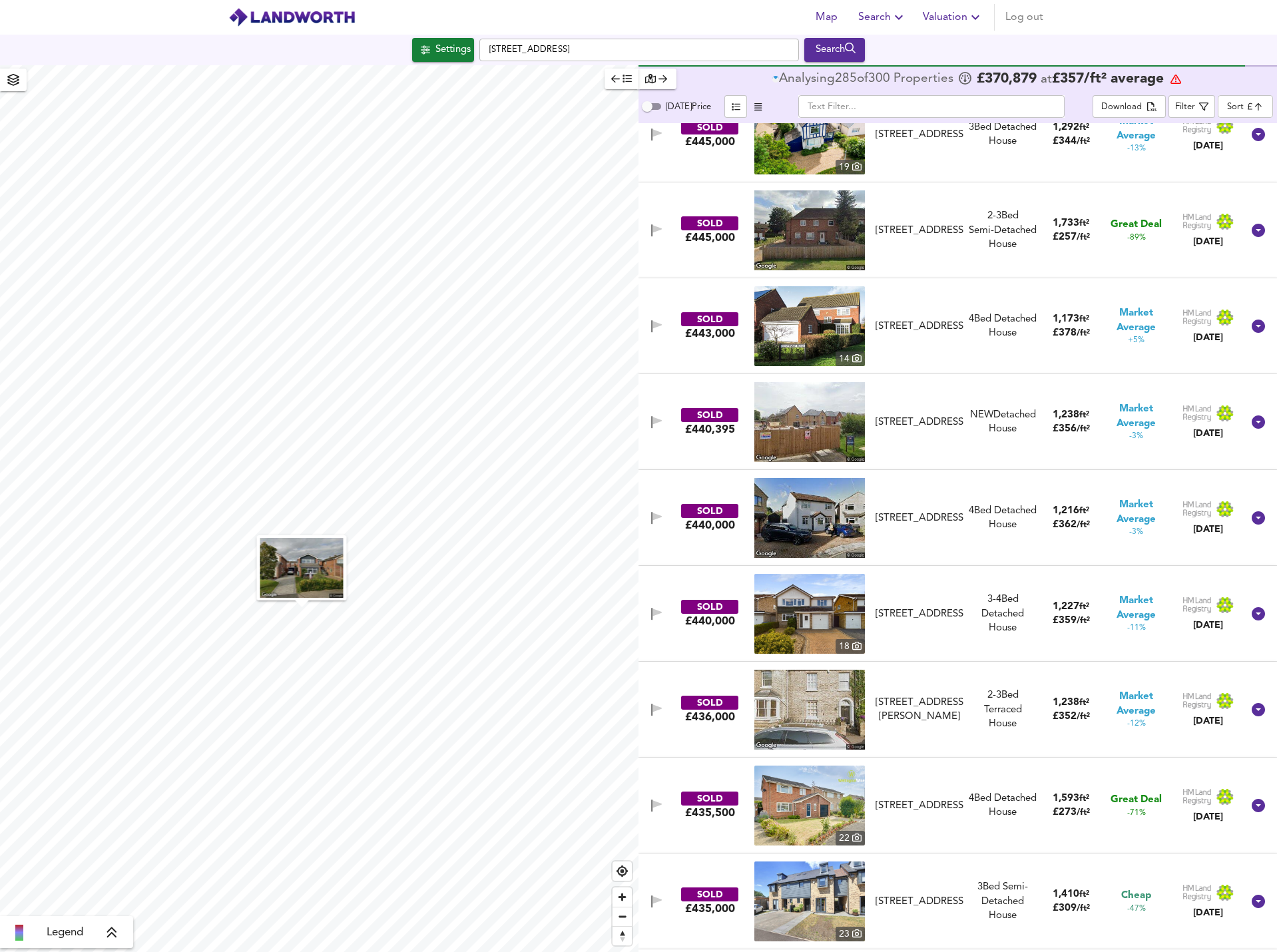
scroll to position [8299, 0]
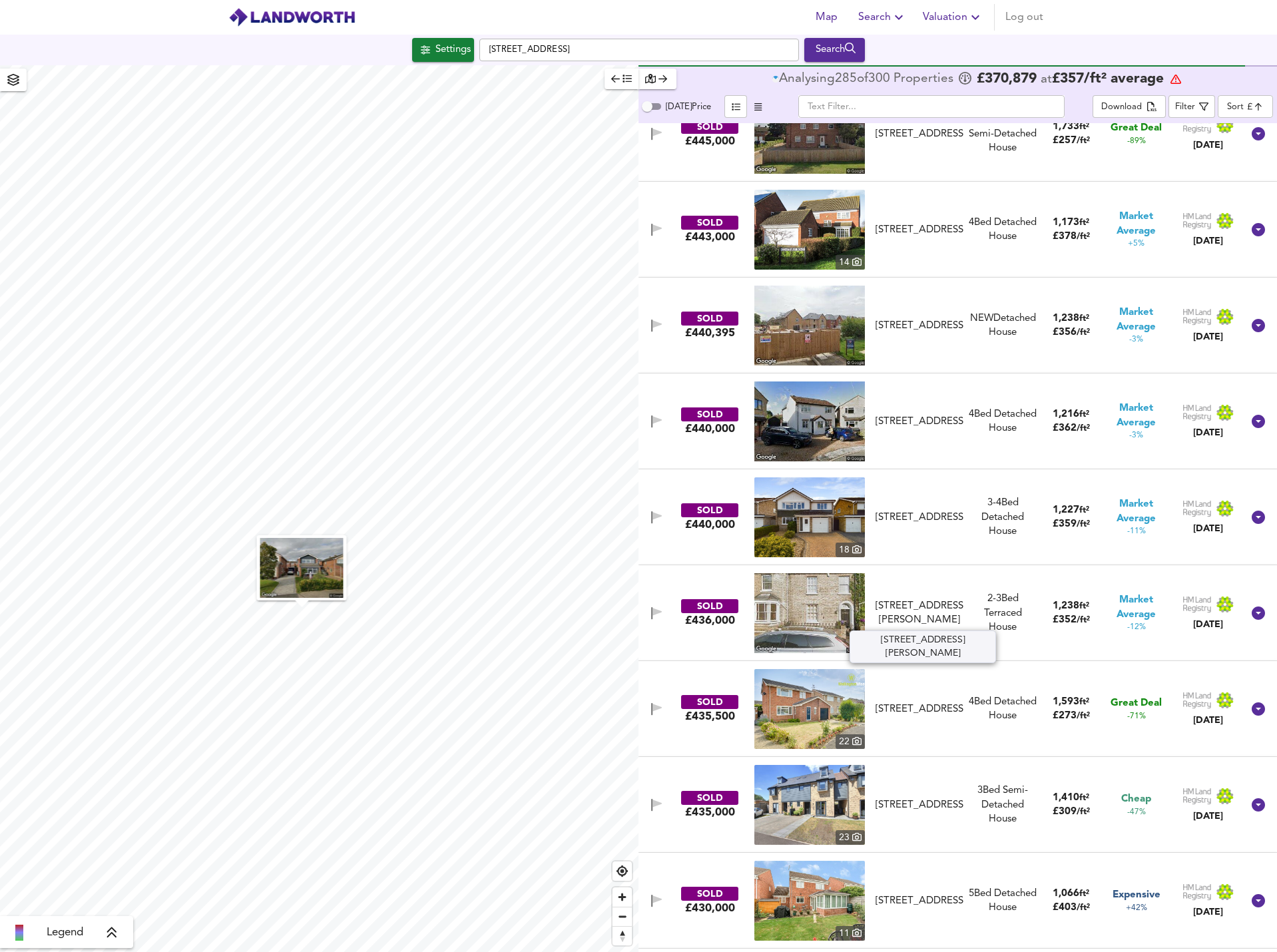
click at [905, 611] on div "12 Cromwell Place, PE27 5JB" at bounding box center [920, 614] width 88 height 28
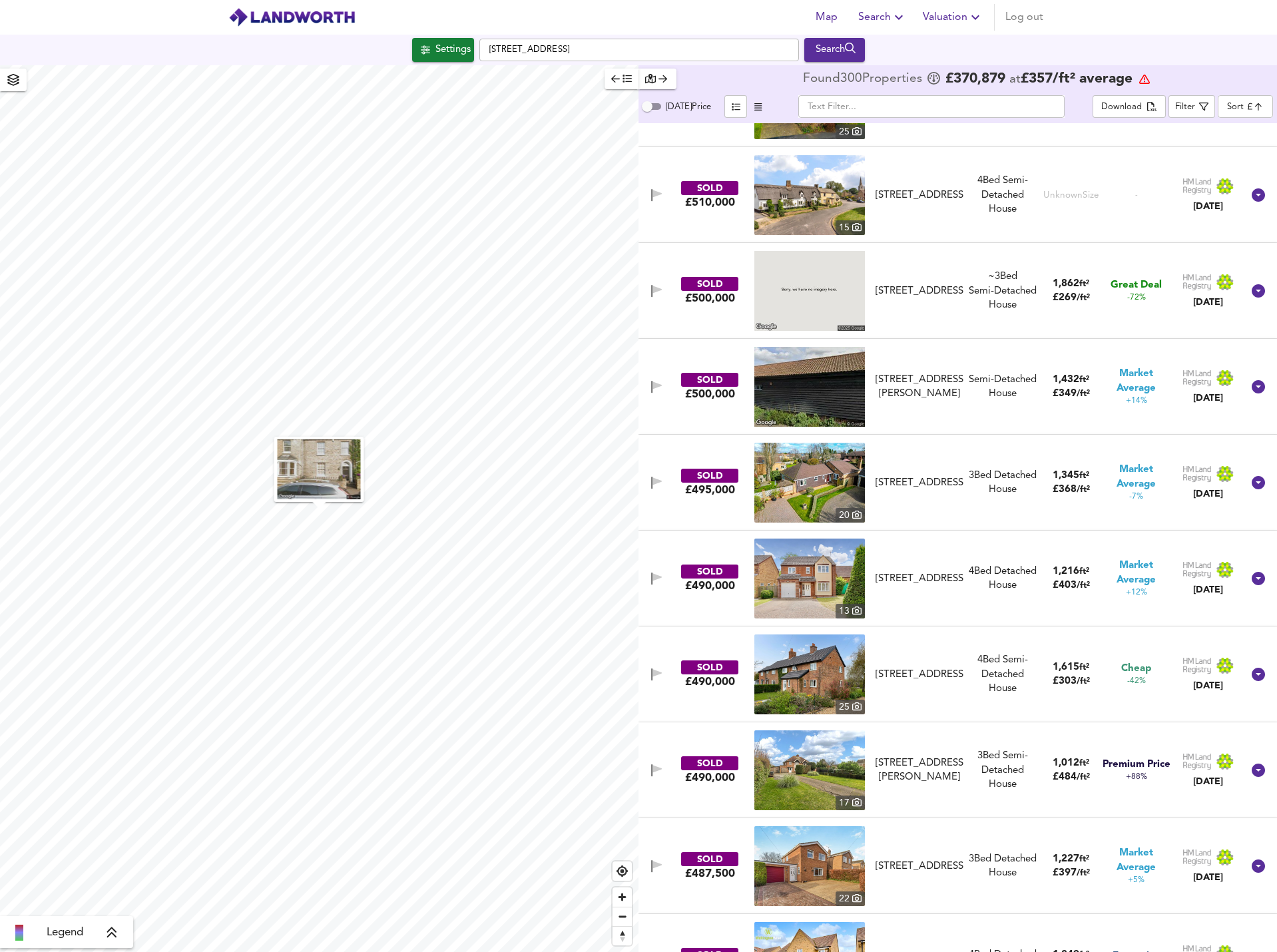
scroll to position [4504, 0]
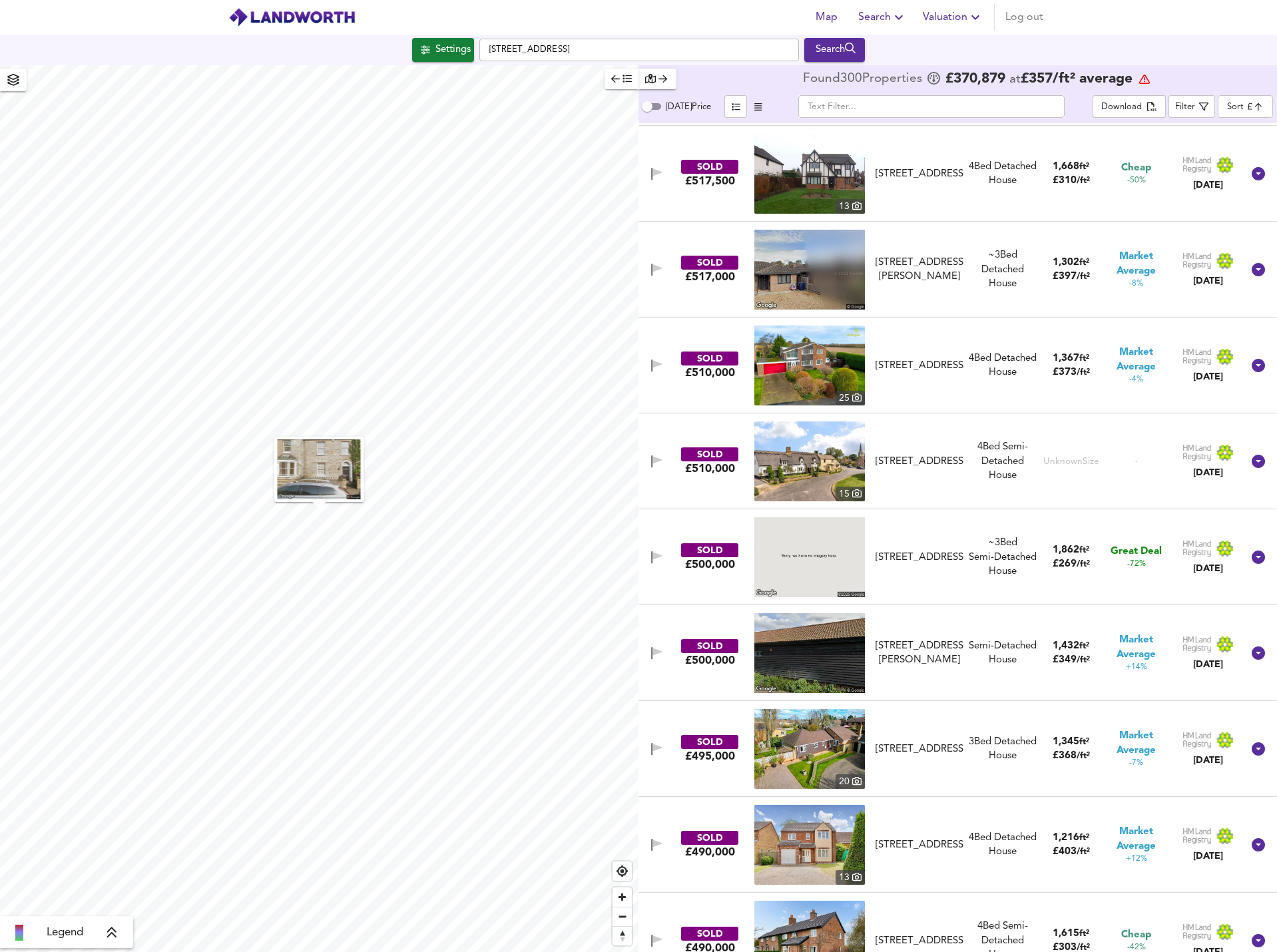
drag, startPoint x: 892, startPoint y: 281, endPoint x: 1019, endPoint y: 277, distance: 127.1
click at [892, 281] on div "23b Marsh Lane, PE28 9EN" at bounding box center [920, 270] width 88 height 28
click at [1019, 277] on div "~3 Bed We've estimated the total number of bedrooms from EPC data (6 heated roo…" at bounding box center [1003, 269] width 68 height 43
click at [817, 280] on img at bounding box center [809, 269] width 110 height 80
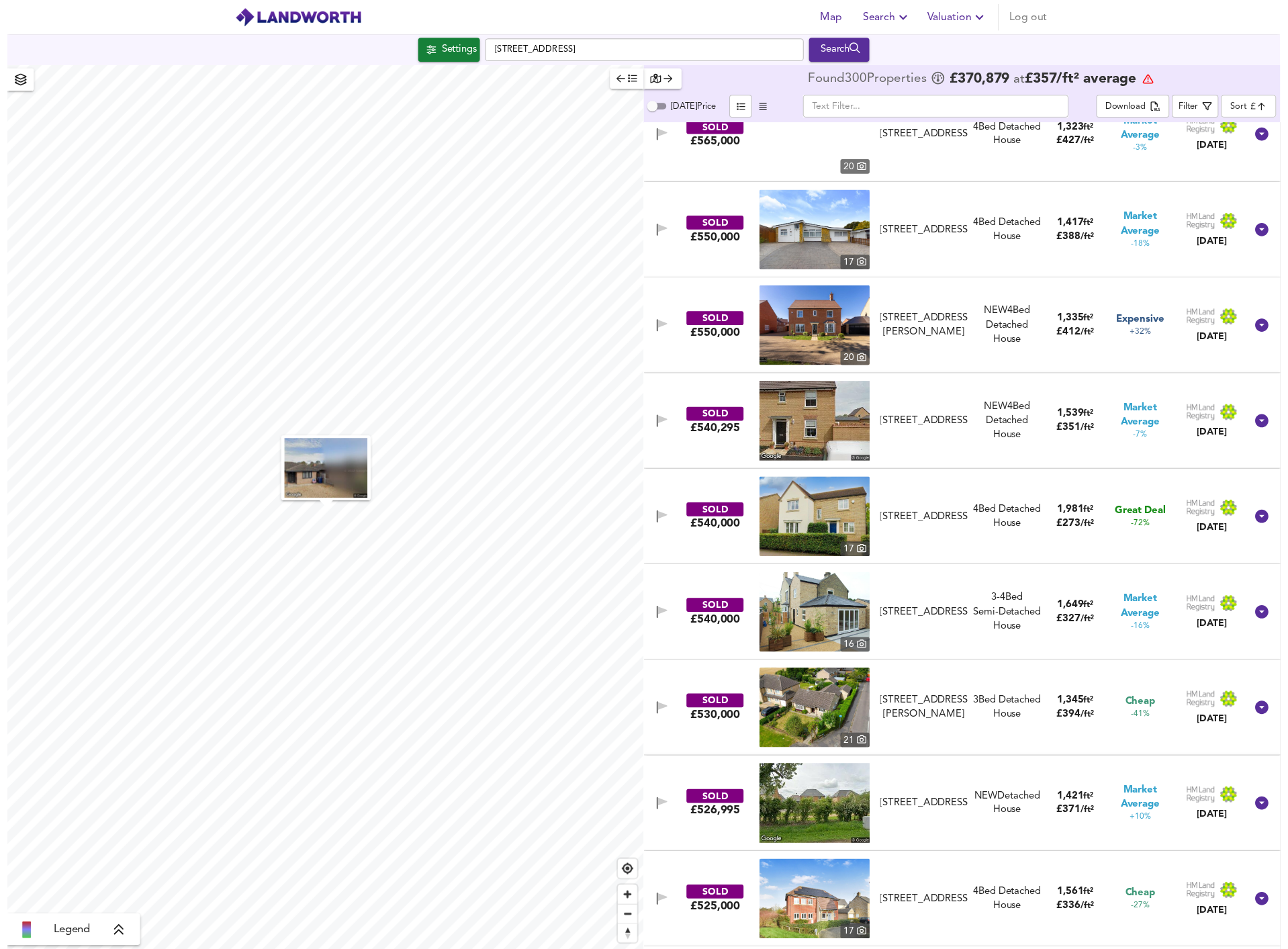
scroll to position [3201, 0]
